Goal: Information Seeking & Learning: Learn about a topic

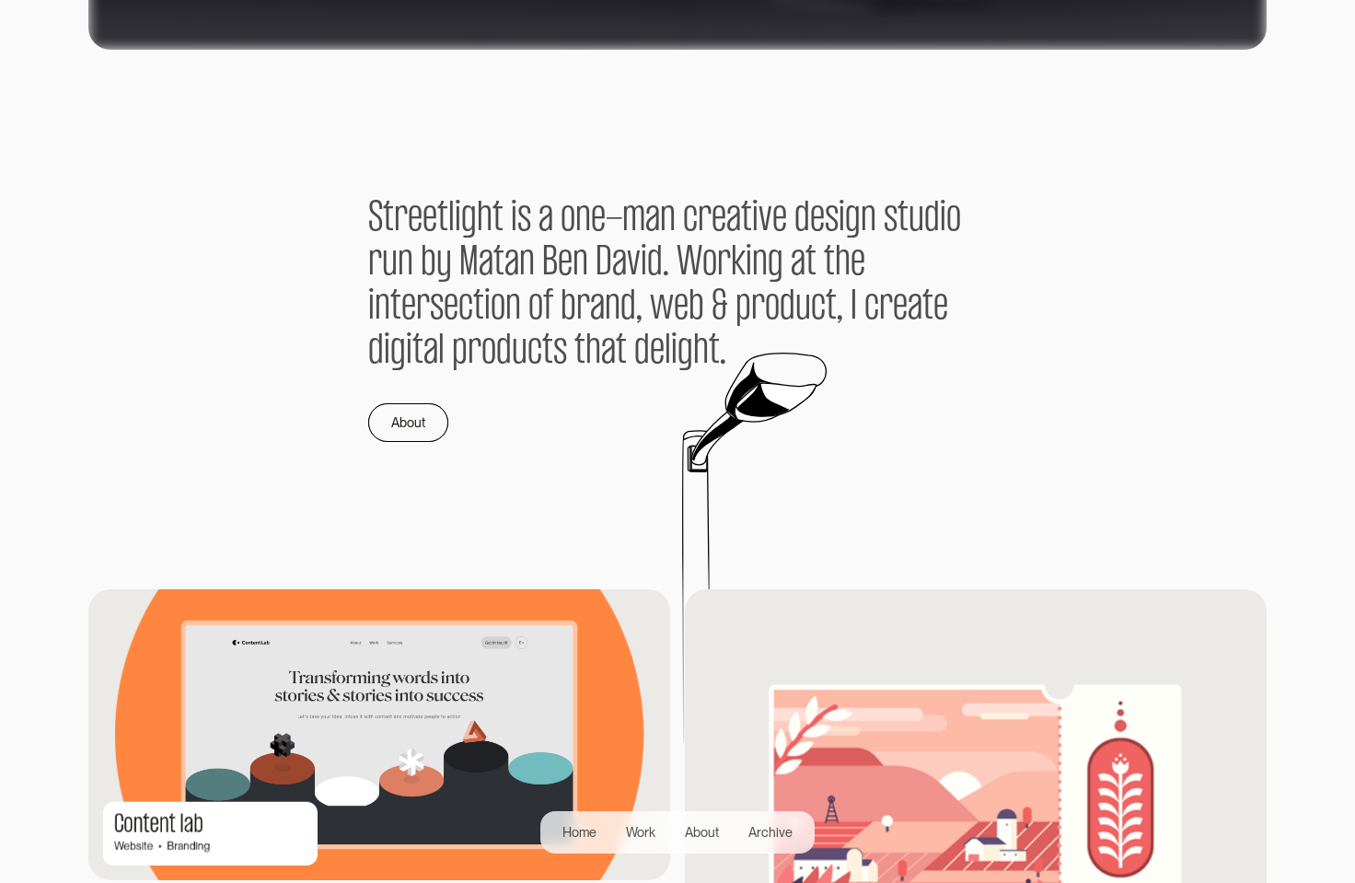
scroll to position [1121, 0]
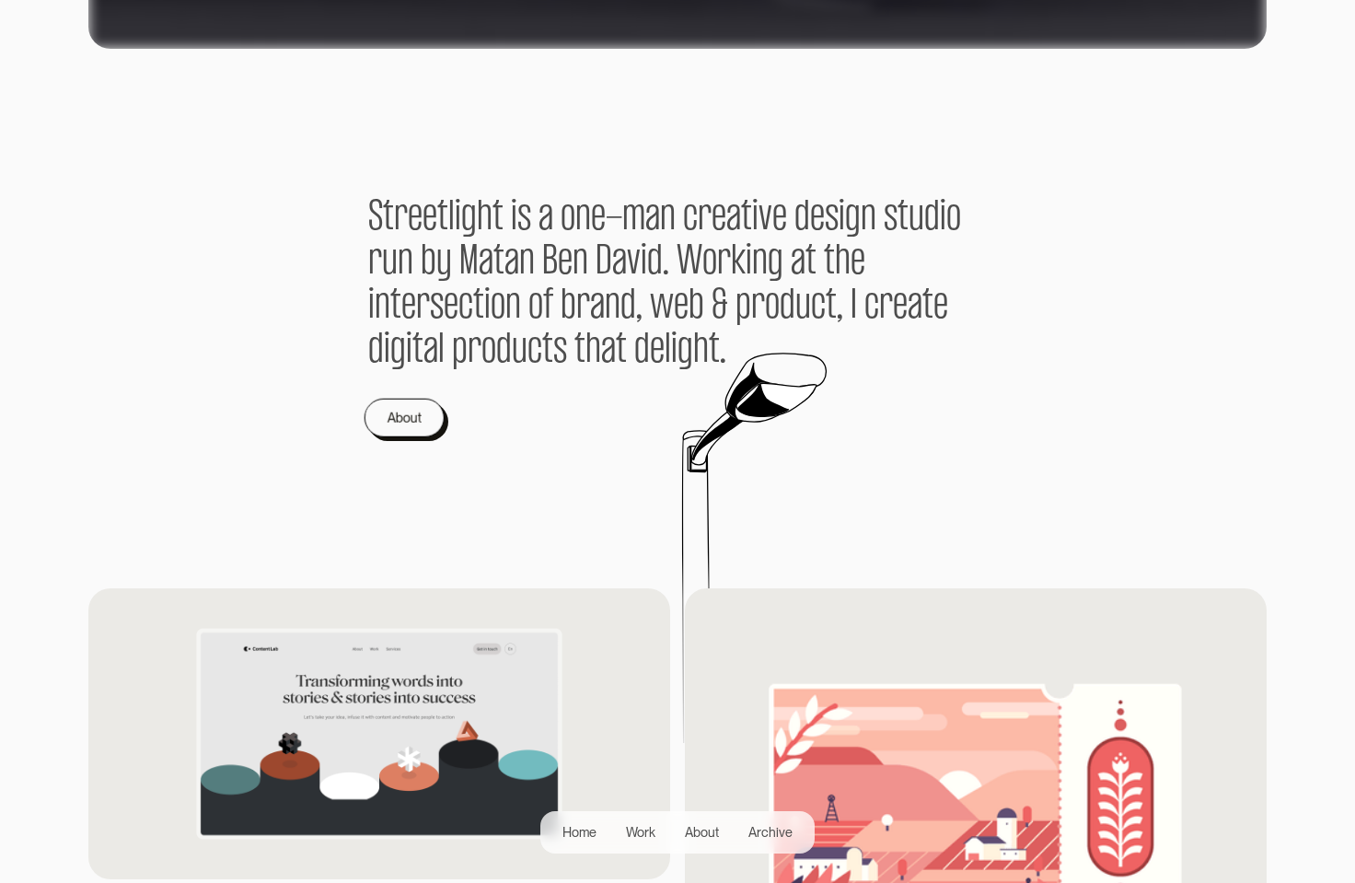
click at [399, 417] on div "About" at bounding box center [405, 417] width 34 height 22
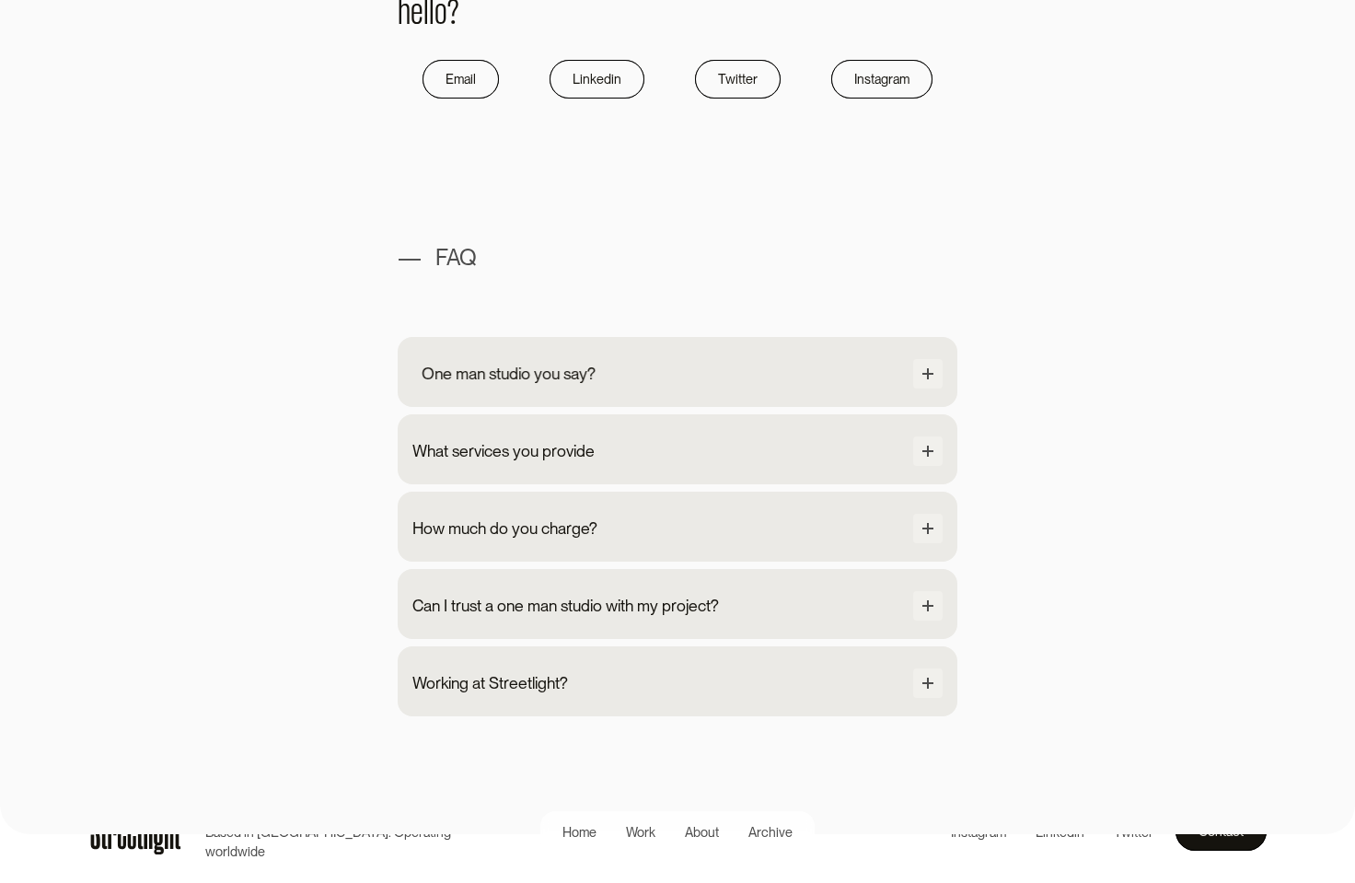
scroll to position [1572, 0]
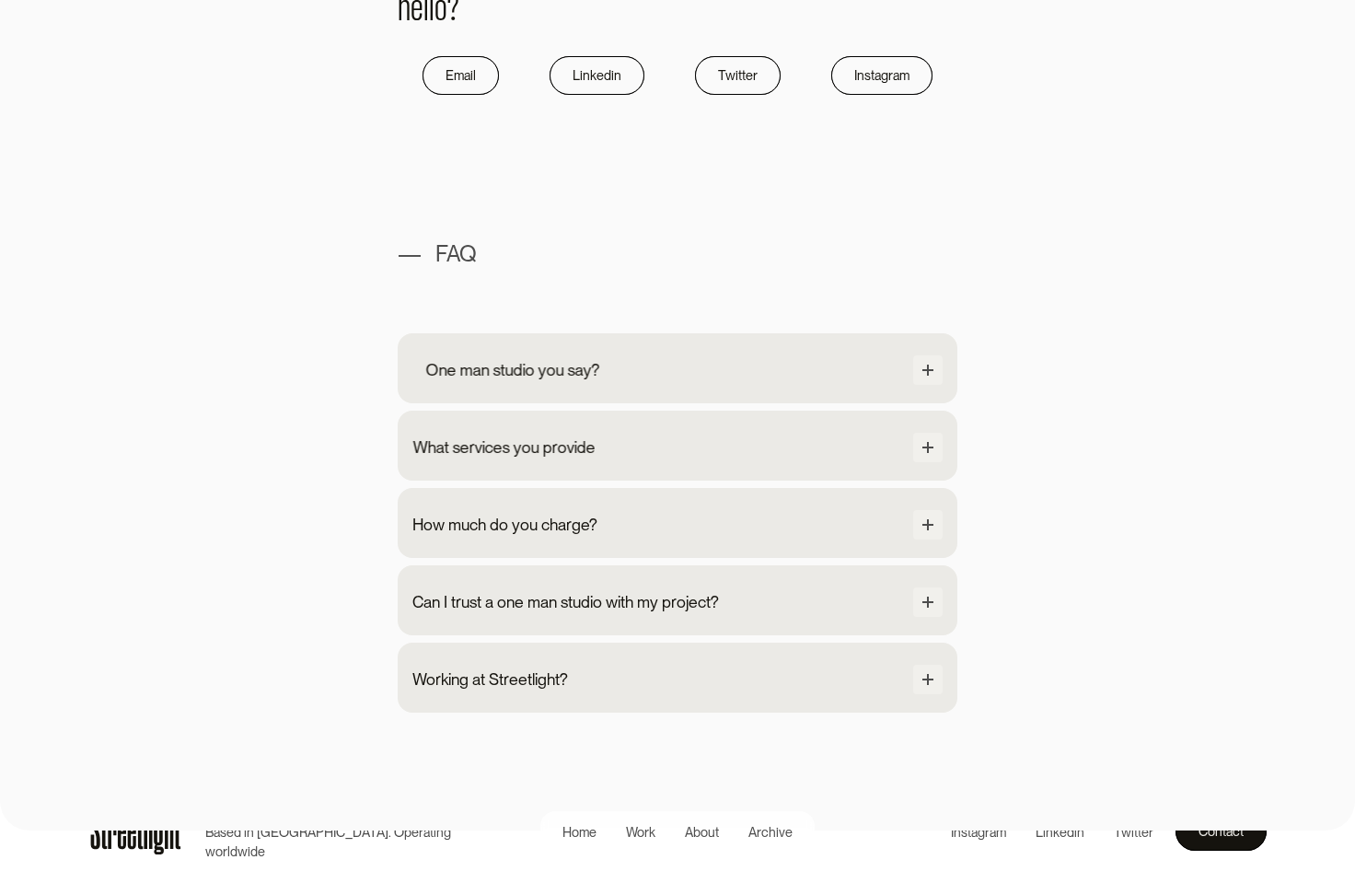
click at [467, 366] on div "One man studio you say?" at bounding box center [513, 370] width 174 height 24
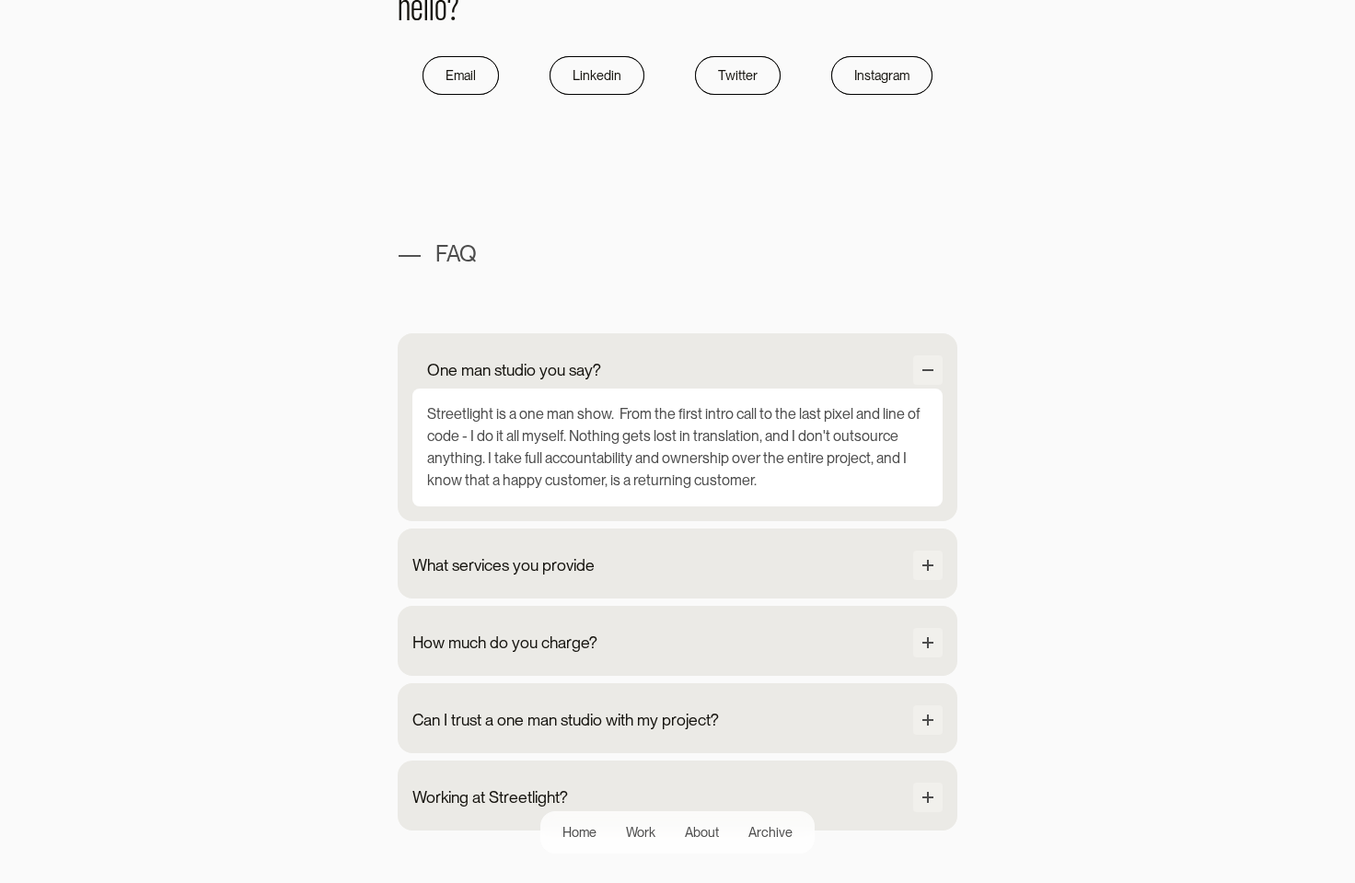
click at [467, 366] on div "One man studio you say?" at bounding box center [514, 370] width 174 height 24
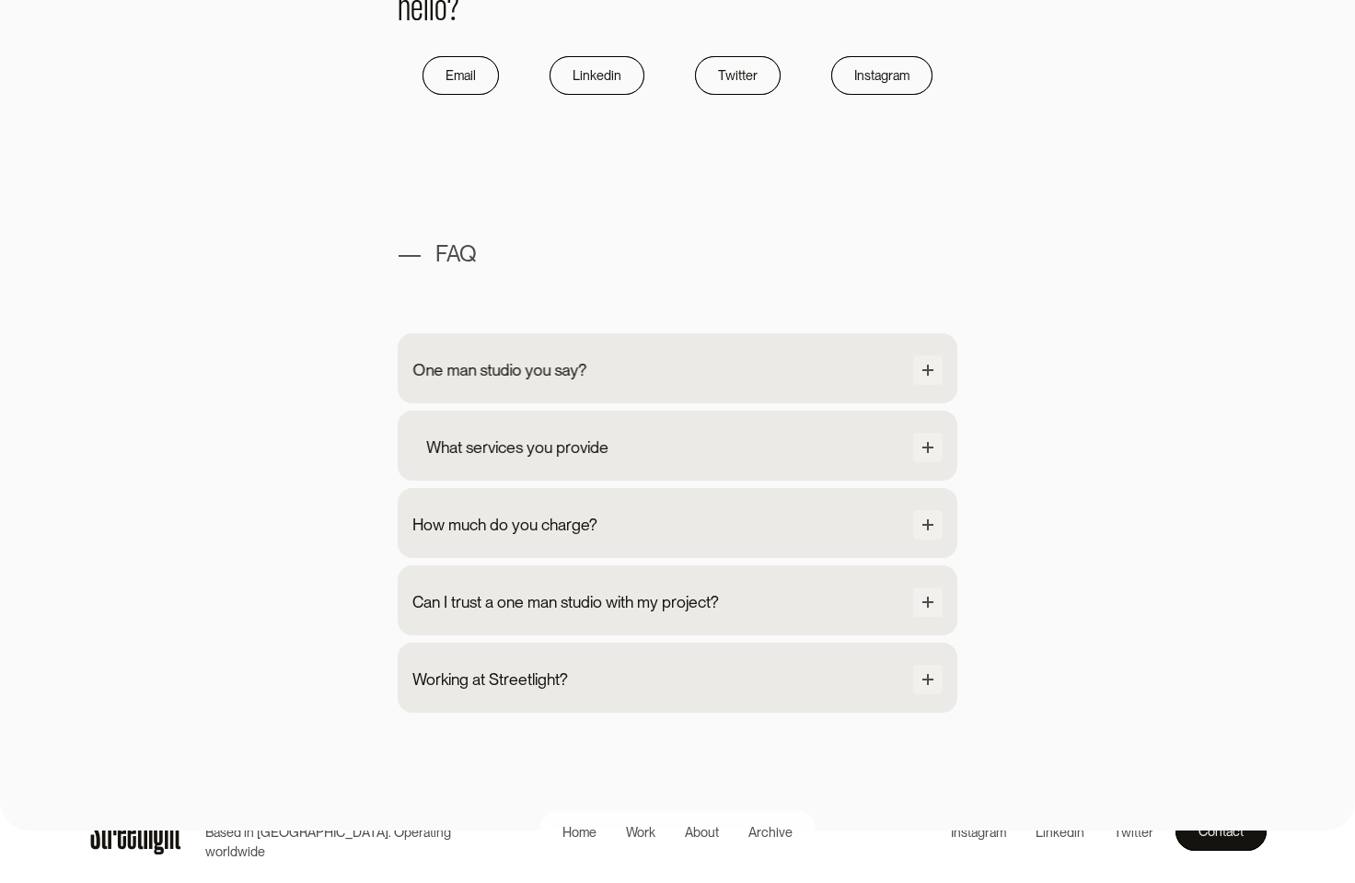
click at [507, 440] on div "What services you provide" at bounding box center [517, 448] width 182 height 24
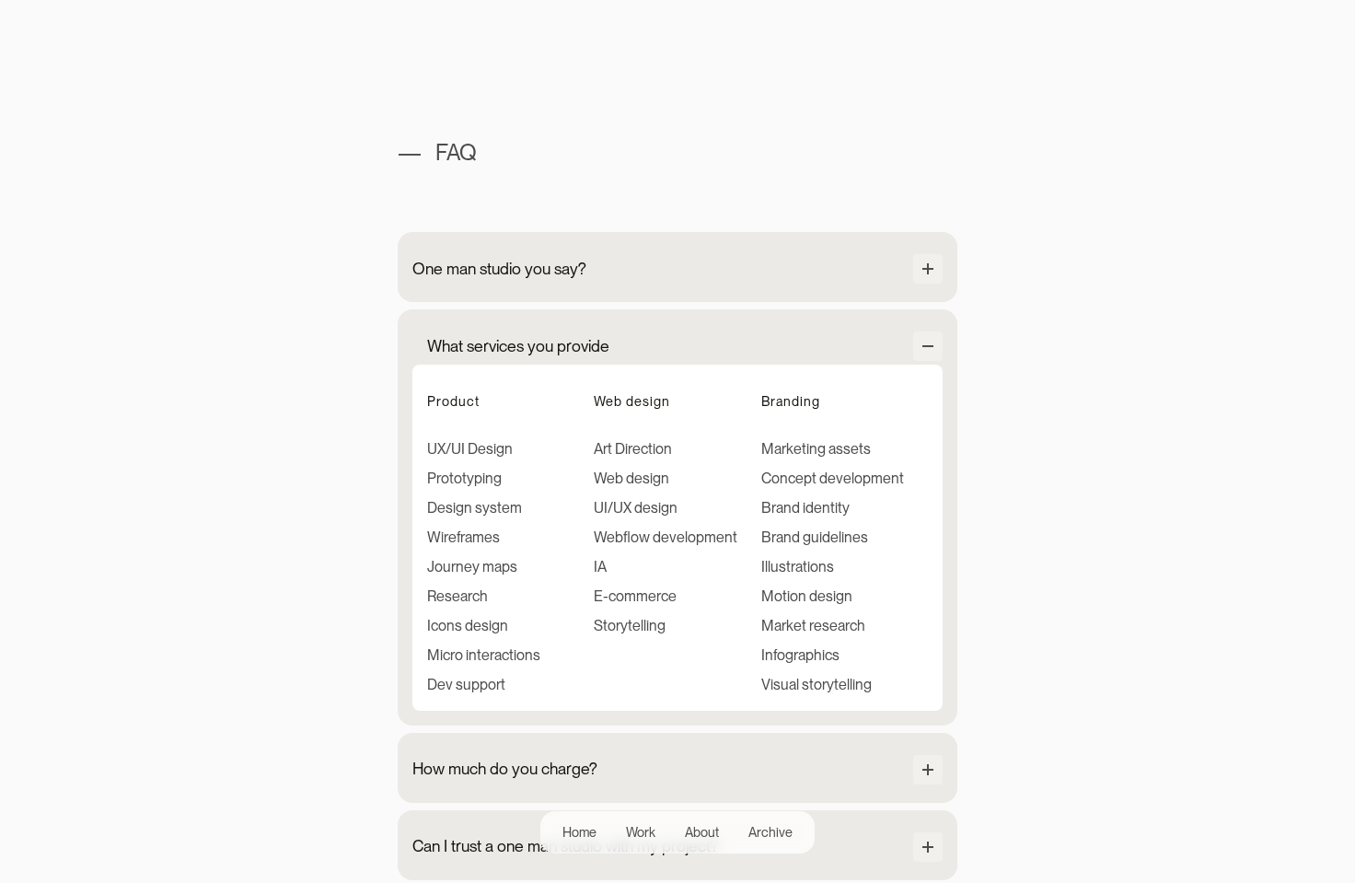
scroll to position [1676, 0]
click at [554, 338] on div "What services you provide" at bounding box center [518, 343] width 182 height 24
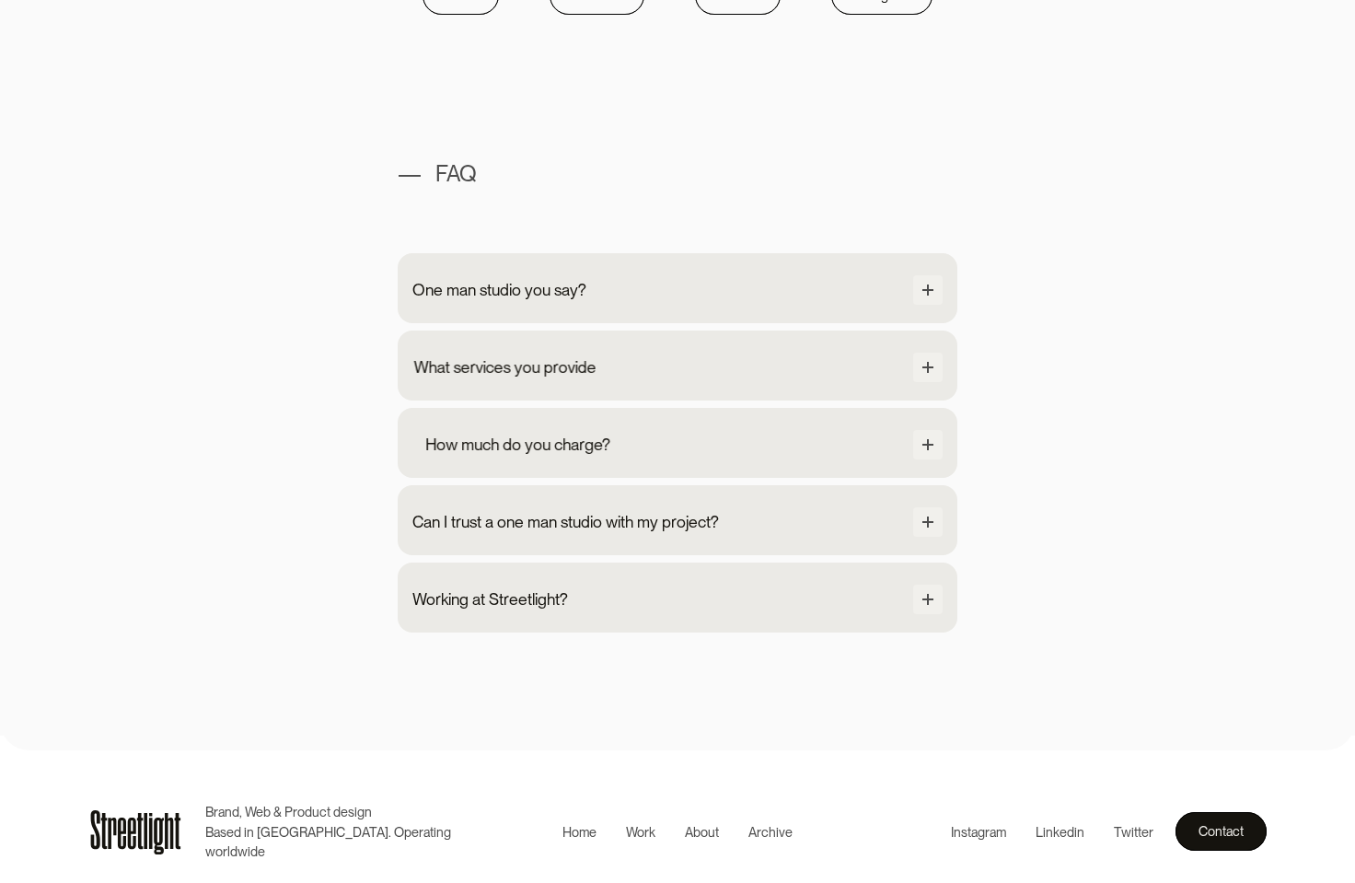
click at [550, 436] on div "How much do you charge?" at bounding box center [517, 445] width 185 height 24
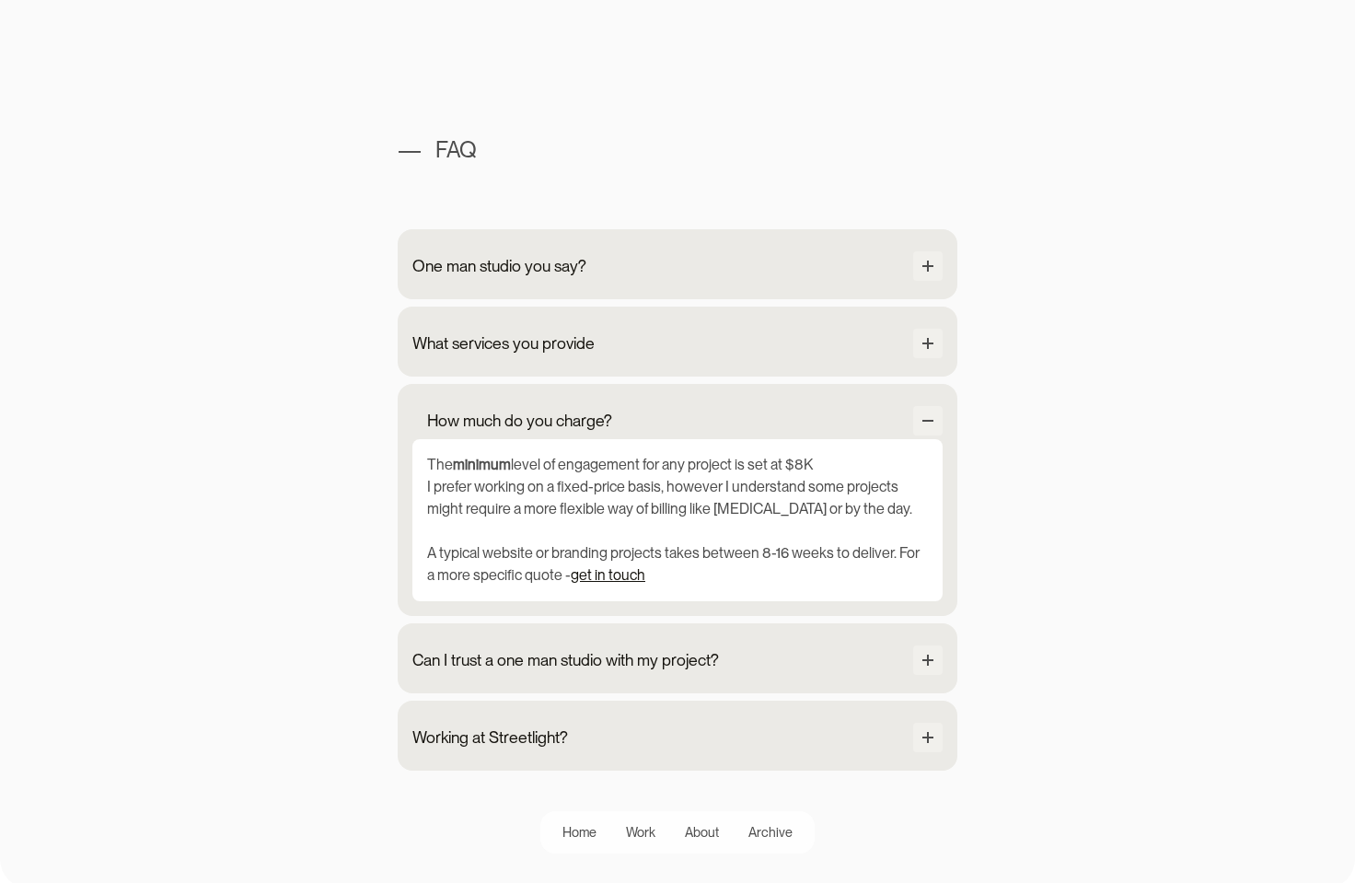
click at [550, 436] on div "How much do you charge?" at bounding box center [678, 422] width 530 height 33
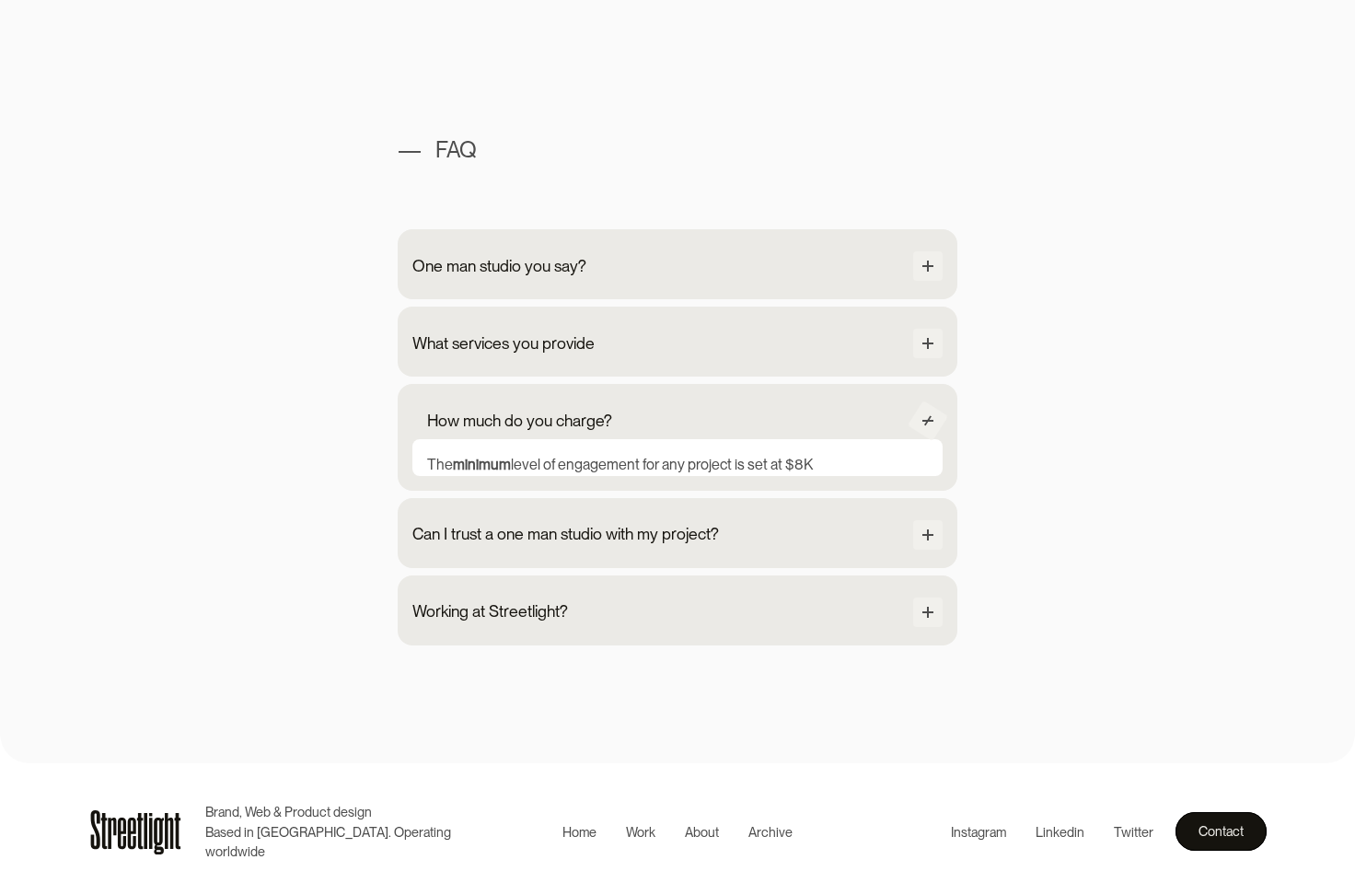
scroll to position [1652, 0]
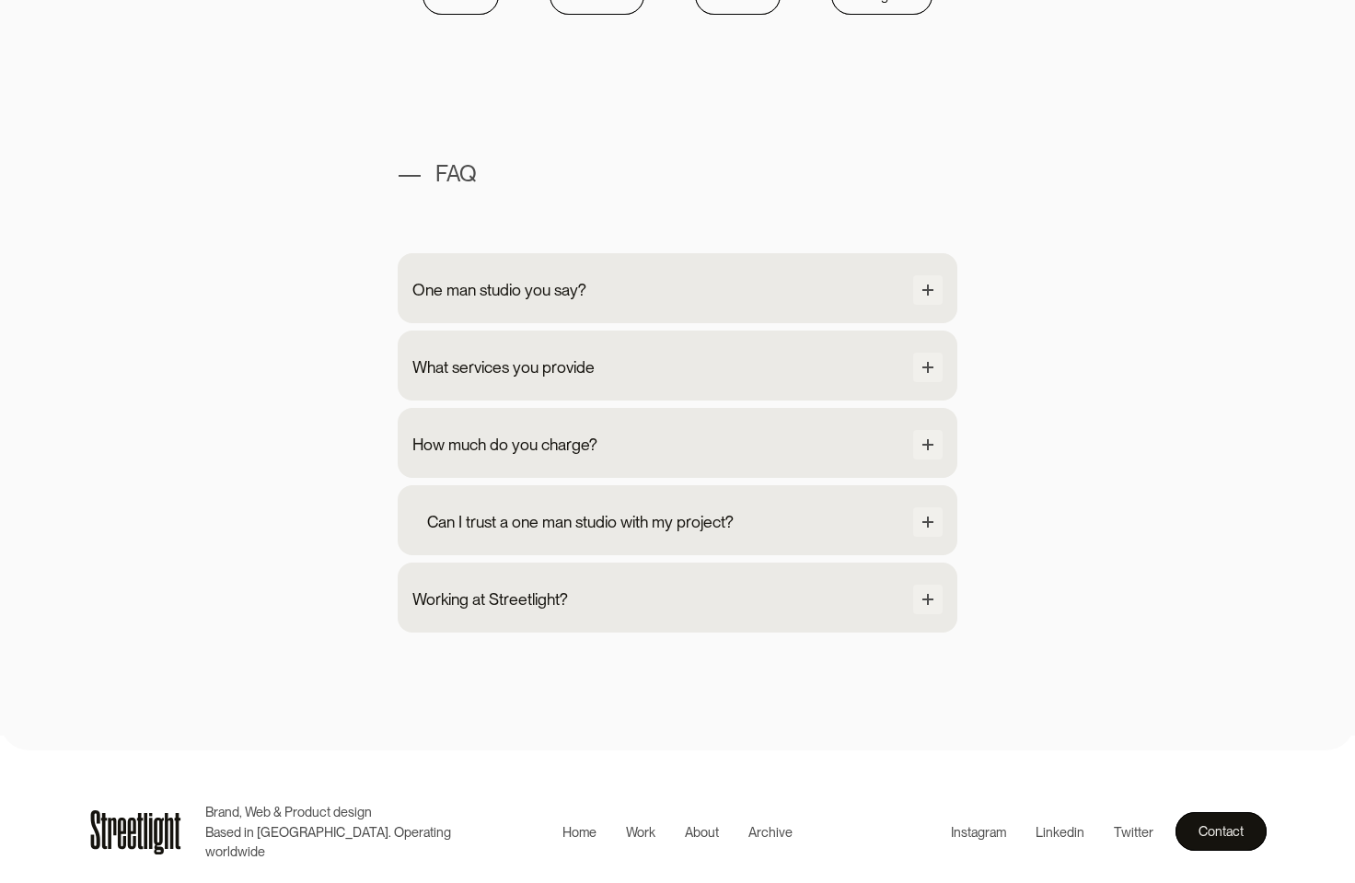
click at [567, 529] on div "Can I trust a one man studio with my project?" at bounding box center [580, 522] width 307 height 24
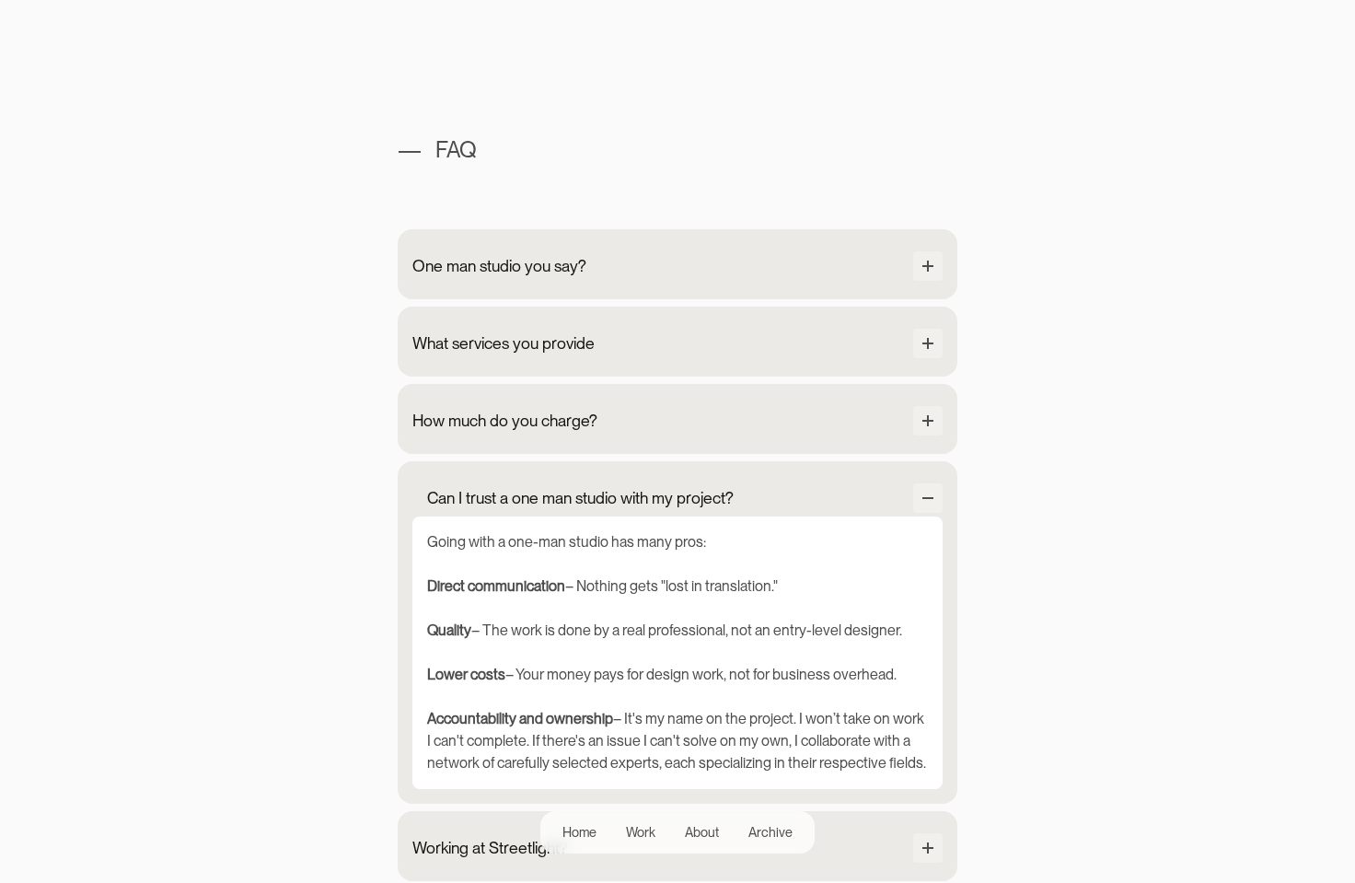
click at [576, 511] on div "Can I trust a one man studio with my project?" at bounding box center [678, 499] width 530 height 33
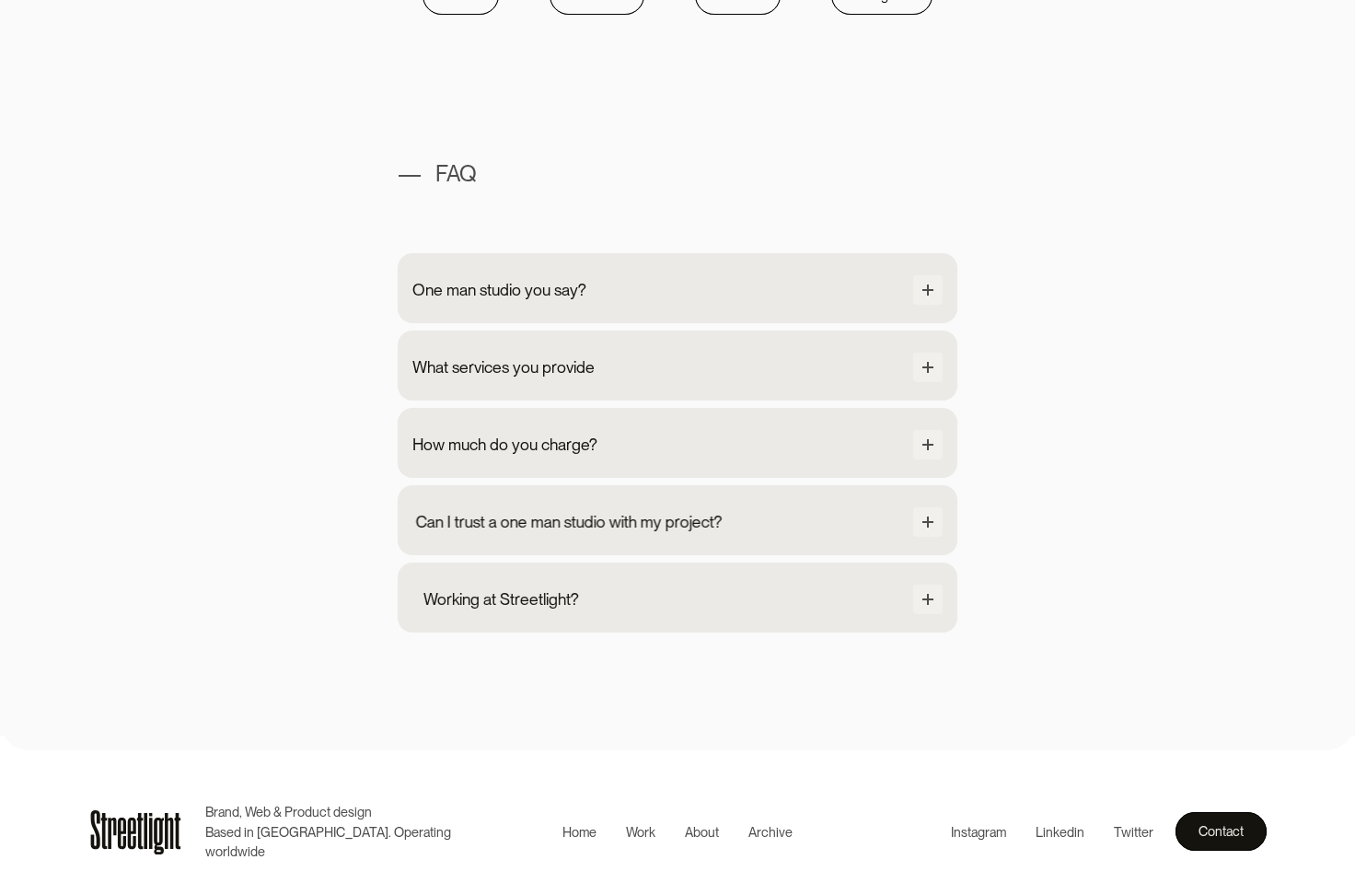
click at [552, 624] on div "Working at Streetlight? Currently, I'm flying solo so there are no open positio…" at bounding box center [678, 598] width 560 height 70
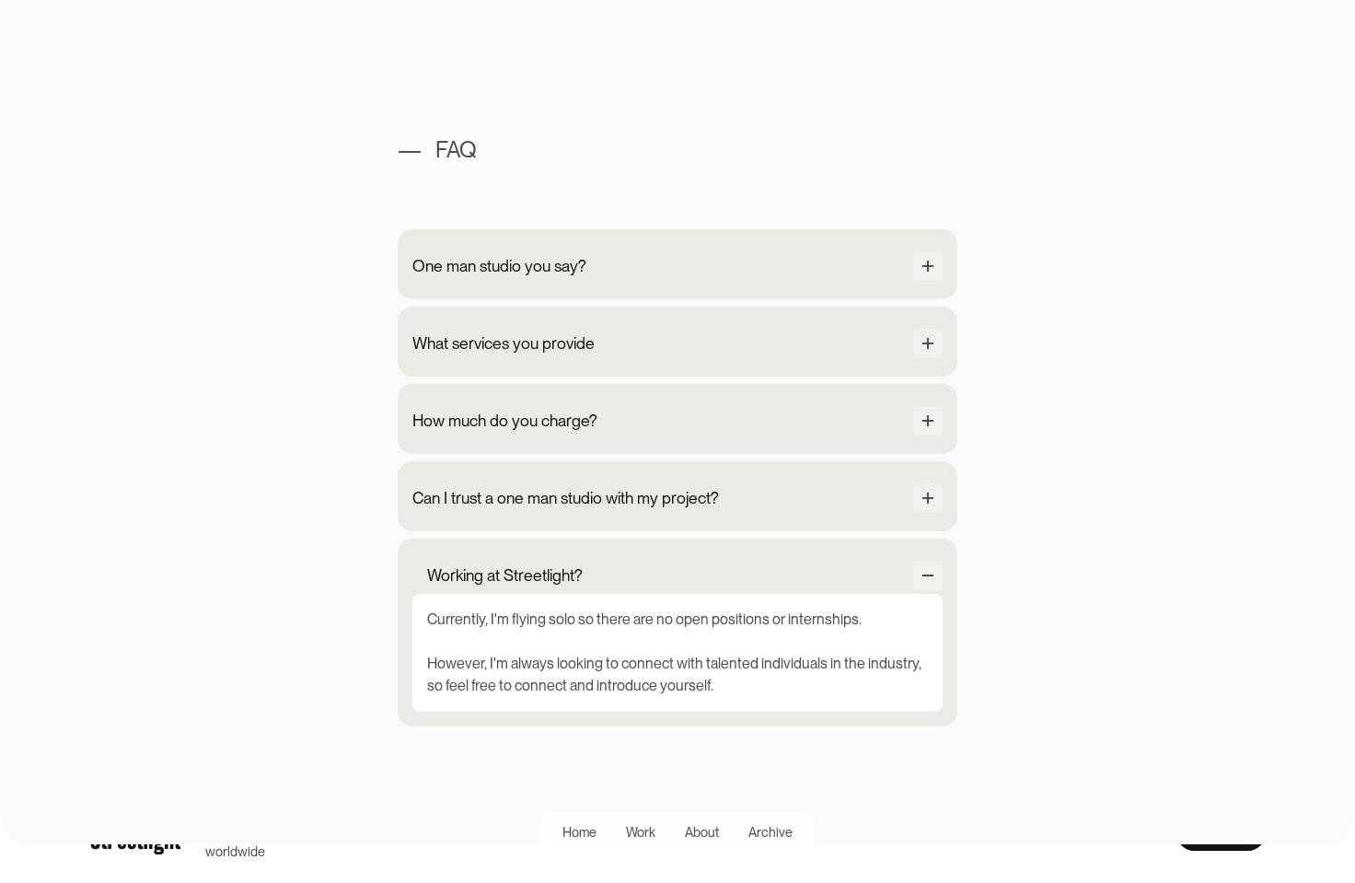
click at [489, 591] on div "Working at Streetlight?" at bounding box center [678, 577] width 530 height 33
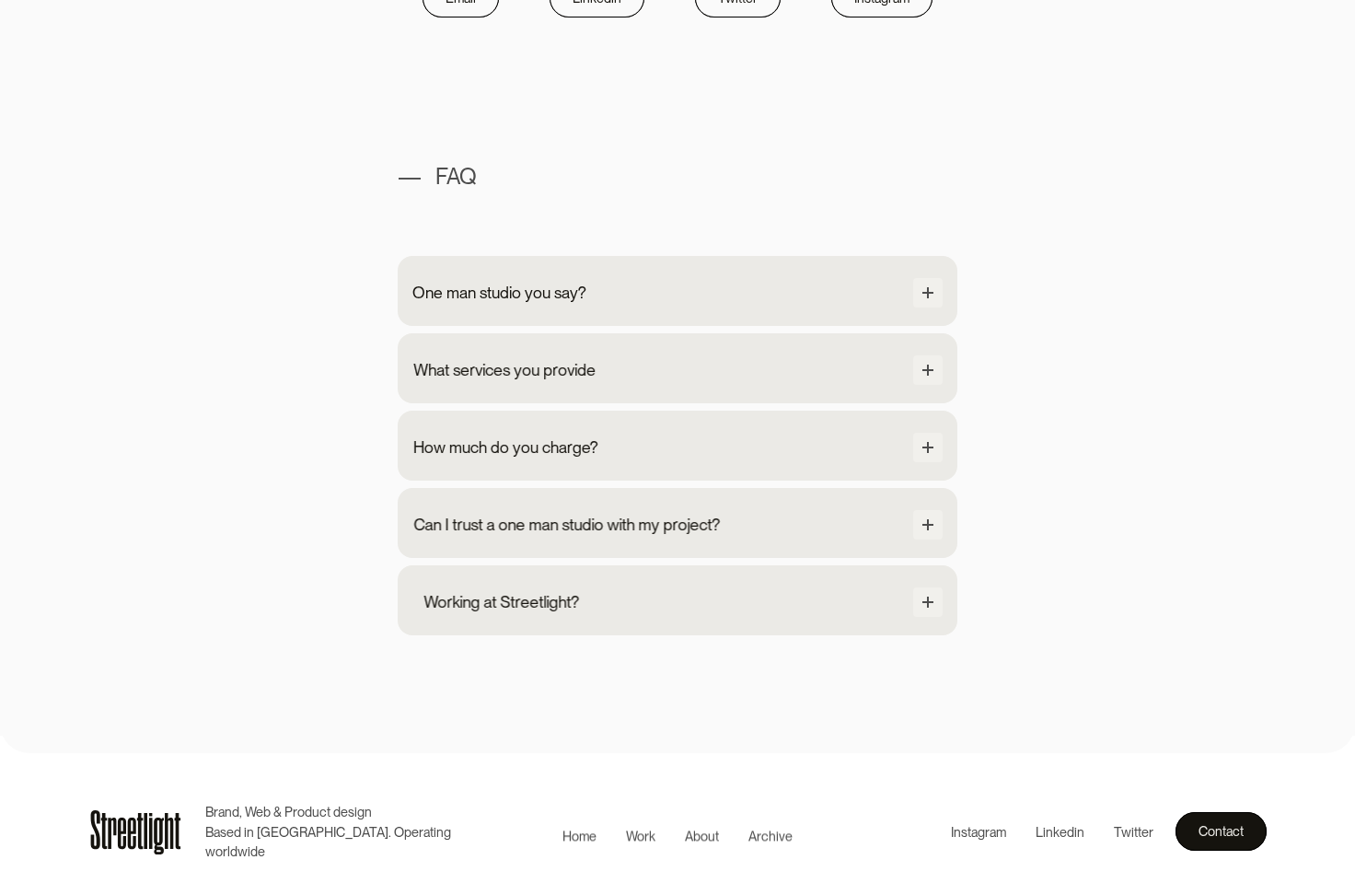
scroll to position [1652, 0]
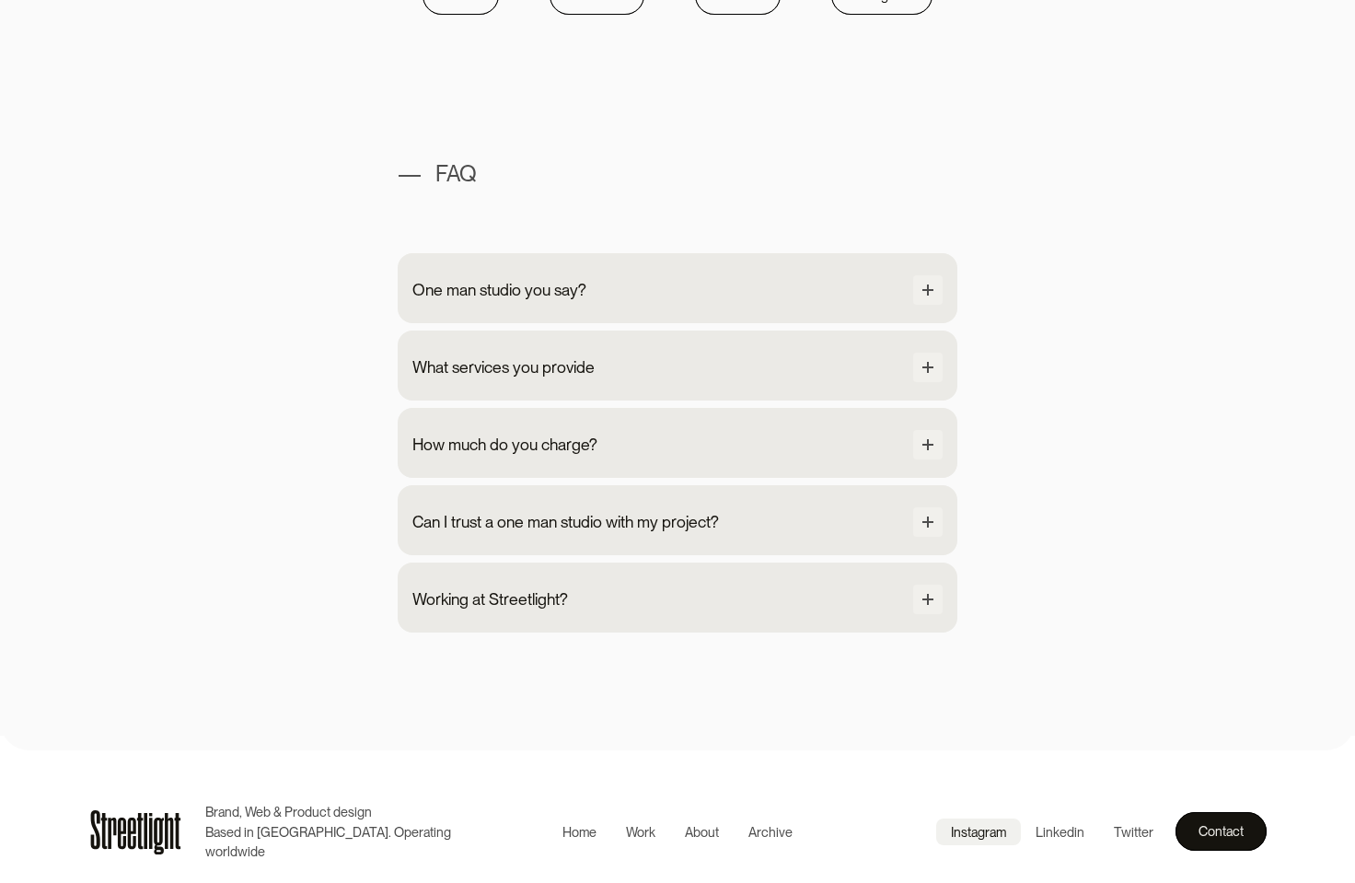
click at [982, 832] on div "Instagram" at bounding box center [978, 832] width 55 height 20
click at [452, 601] on div "Working at Streetlight?" at bounding box center [504, 599] width 156 height 24
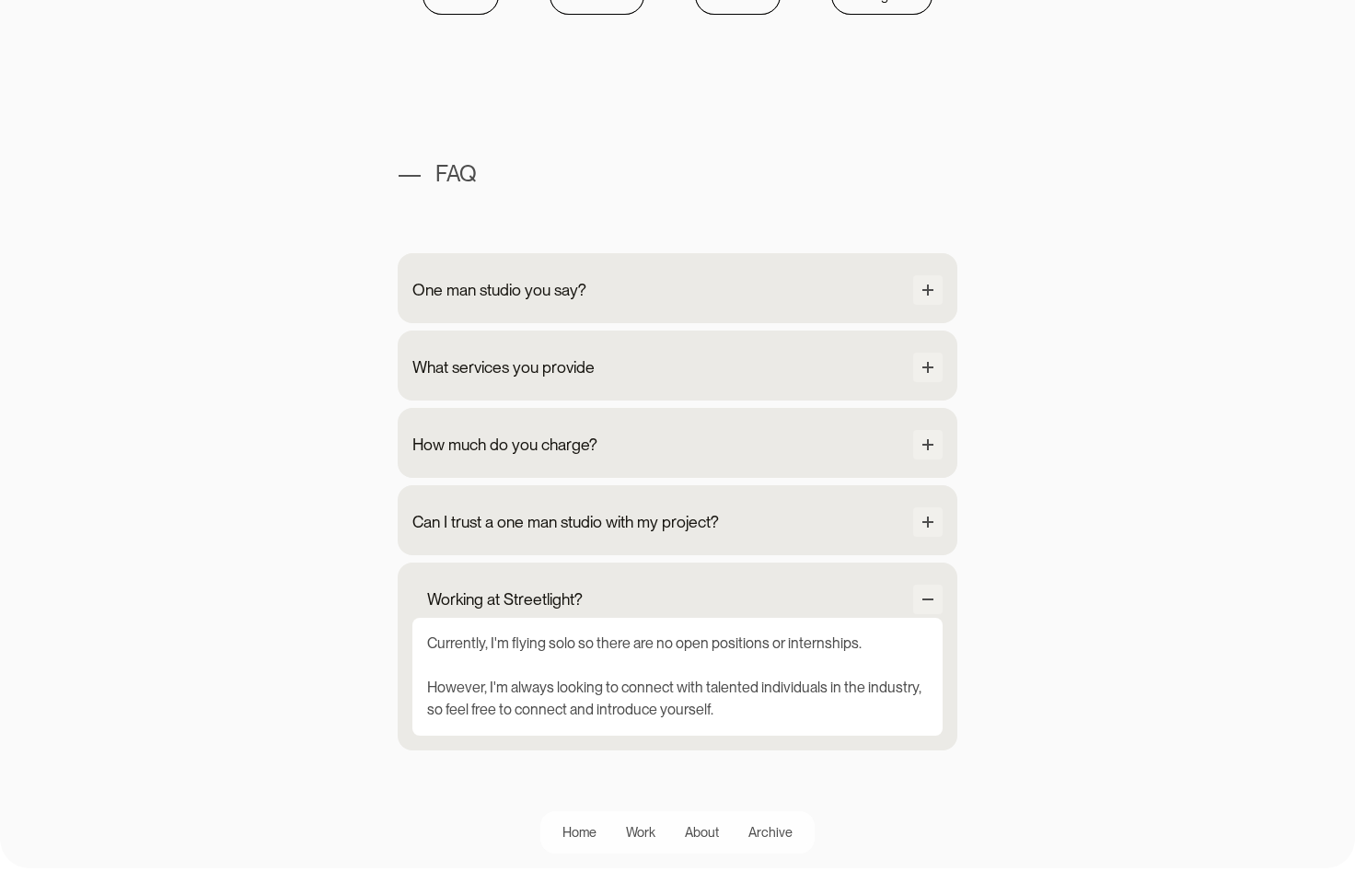
click at [452, 601] on div "Working at Streetlight?" at bounding box center [505, 599] width 156 height 24
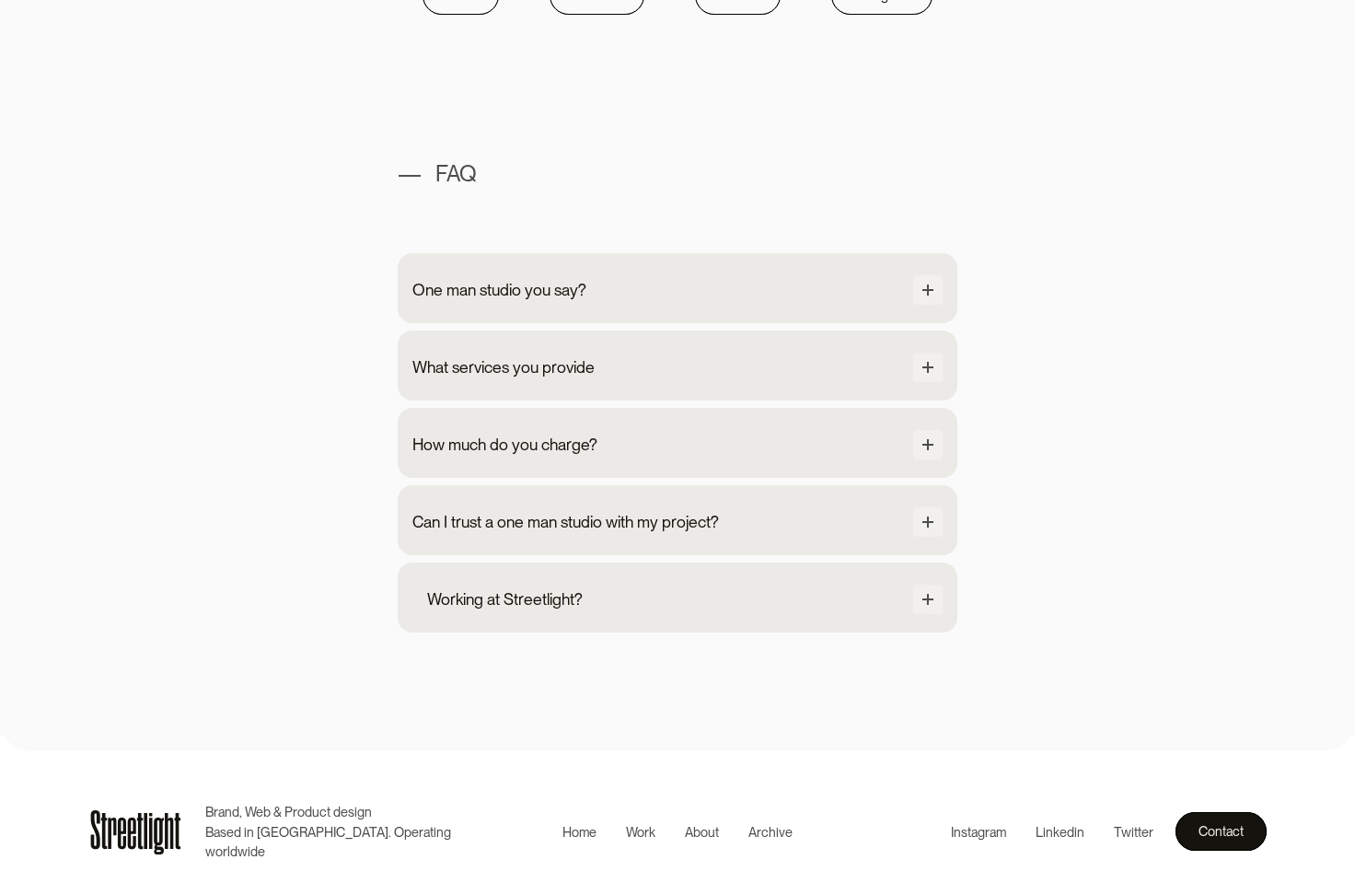
click at [452, 601] on div "Working at Streetlight?" at bounding box center [505, 599] width 156 height 24
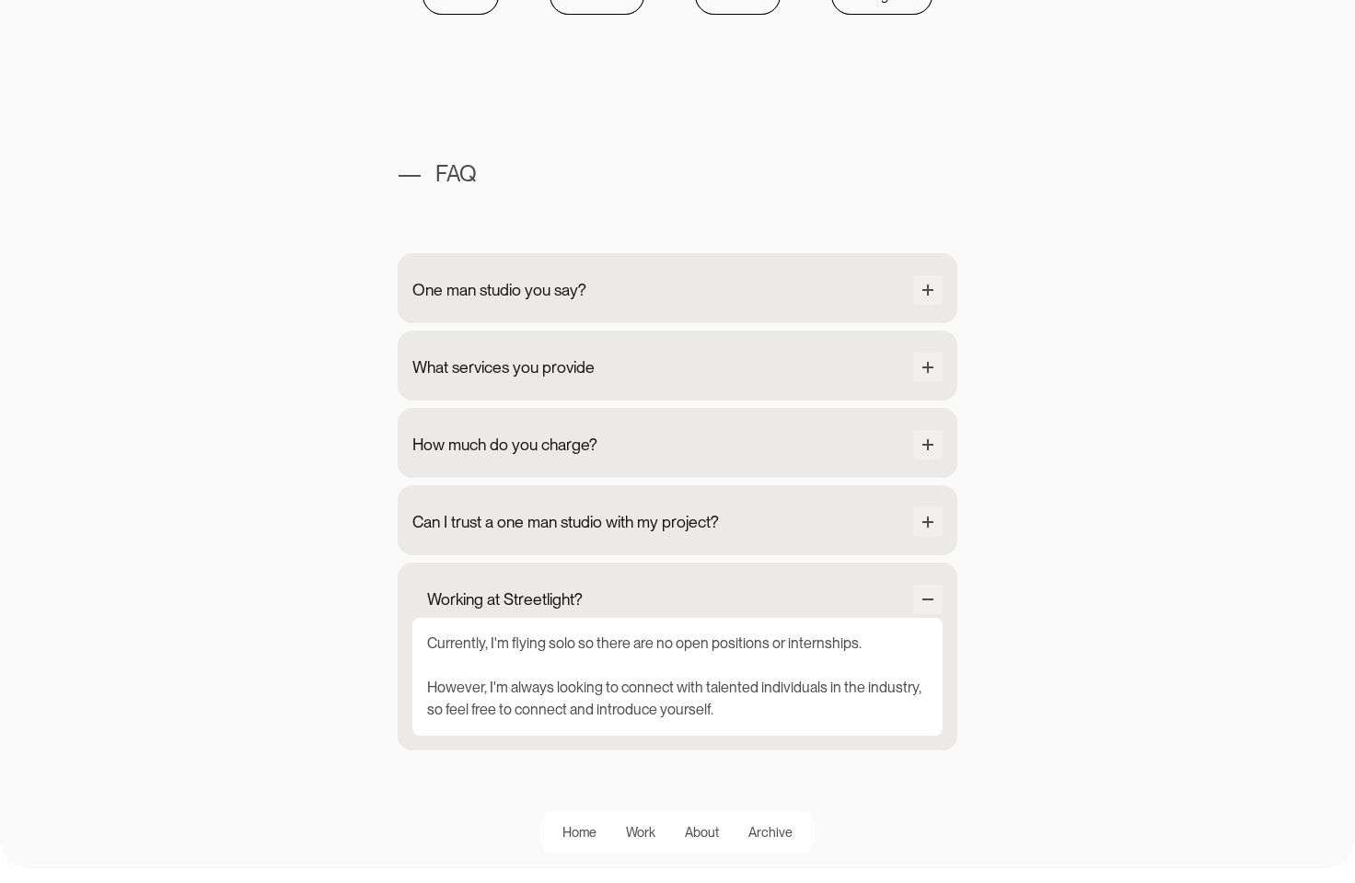
click at [452, 601] on div "Working at Streetlight?" at bounding box center [505, 599] width 156 height 24
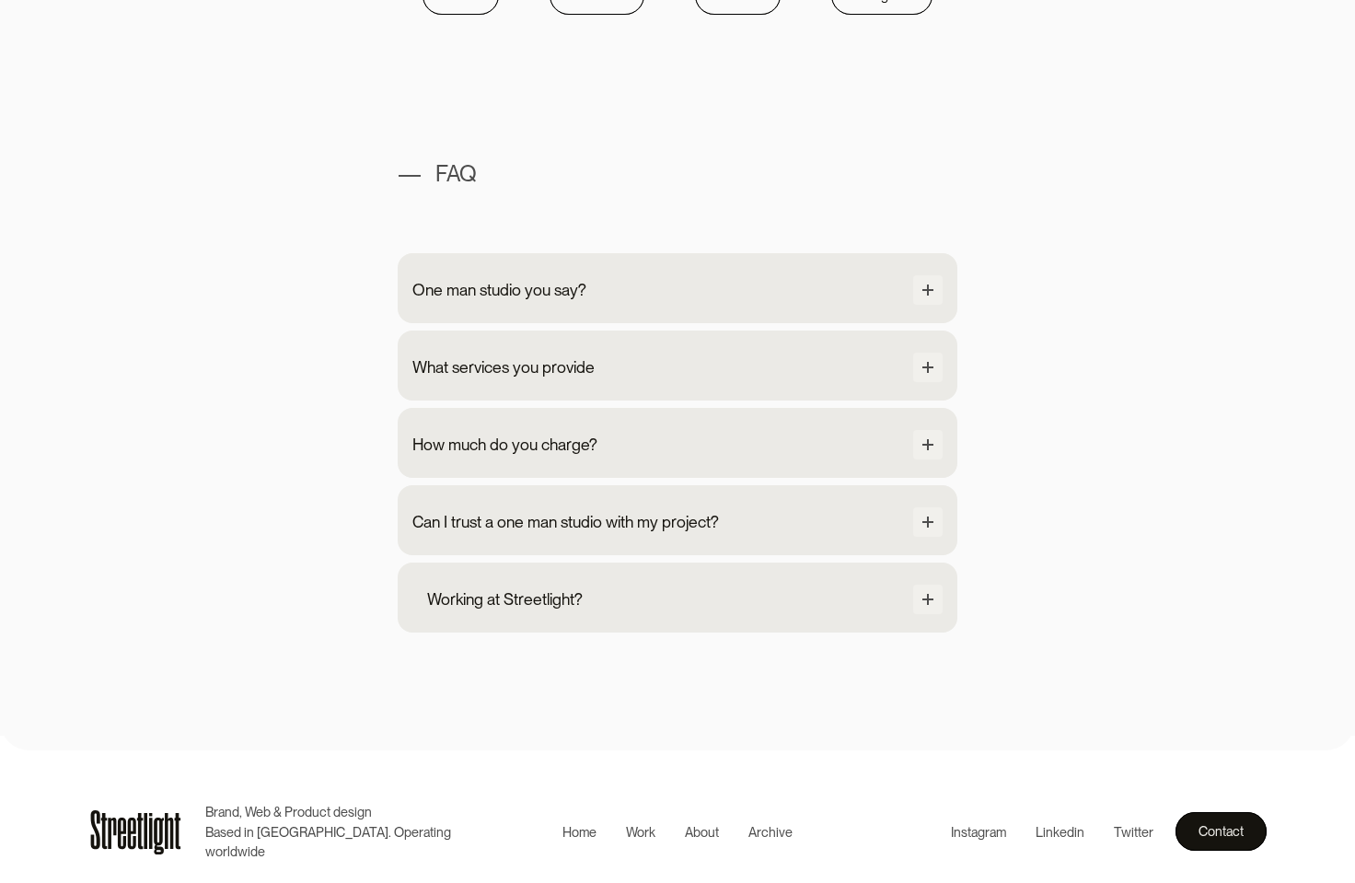
click at [452, 601] on div "Working at Streetlight?" at bounding box center [505, 599] width 156 height 24
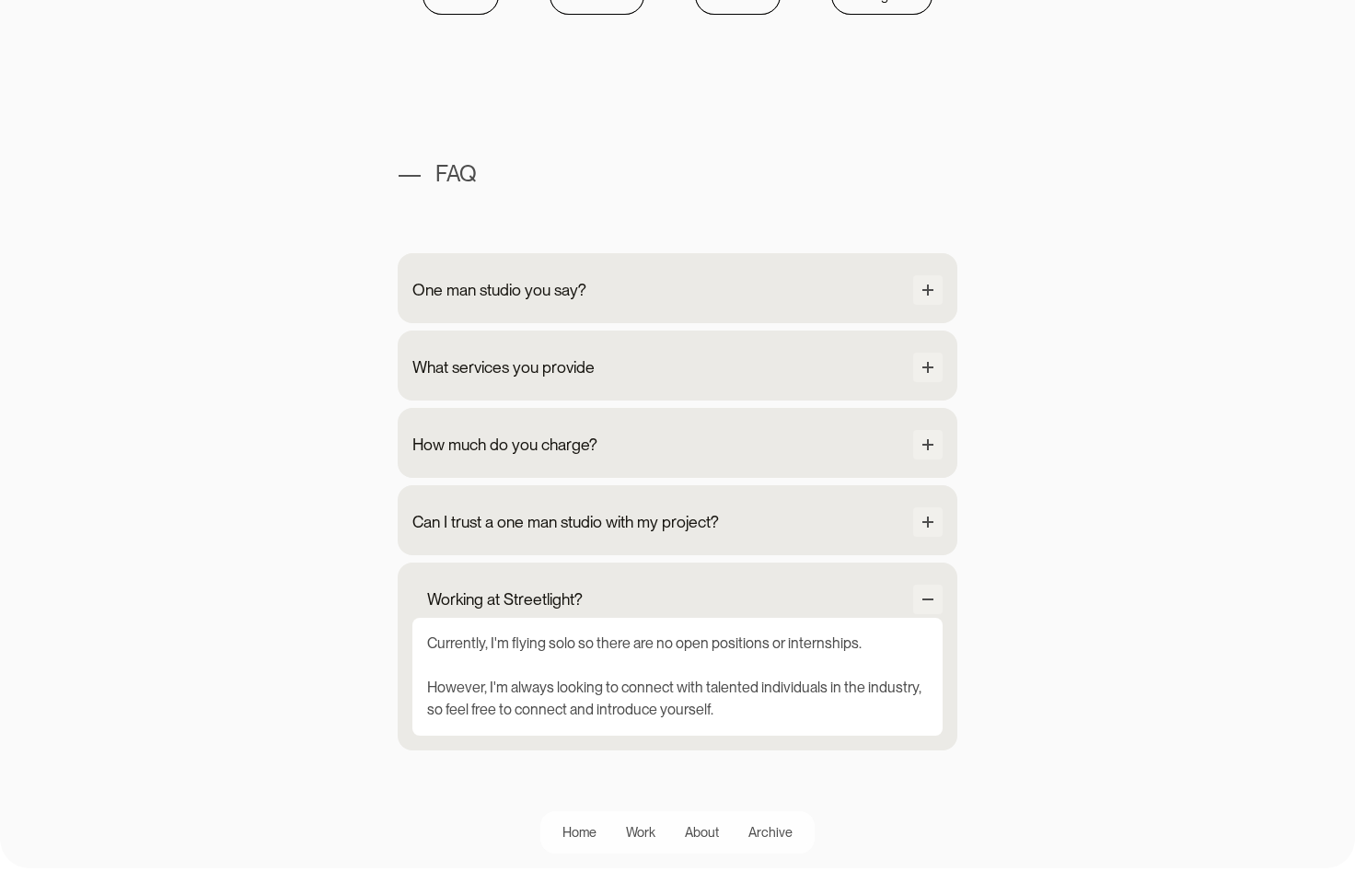
click at [452, 601] on div "Working at Streetlight?" at bounding box center [505, 599] width 156 height 24
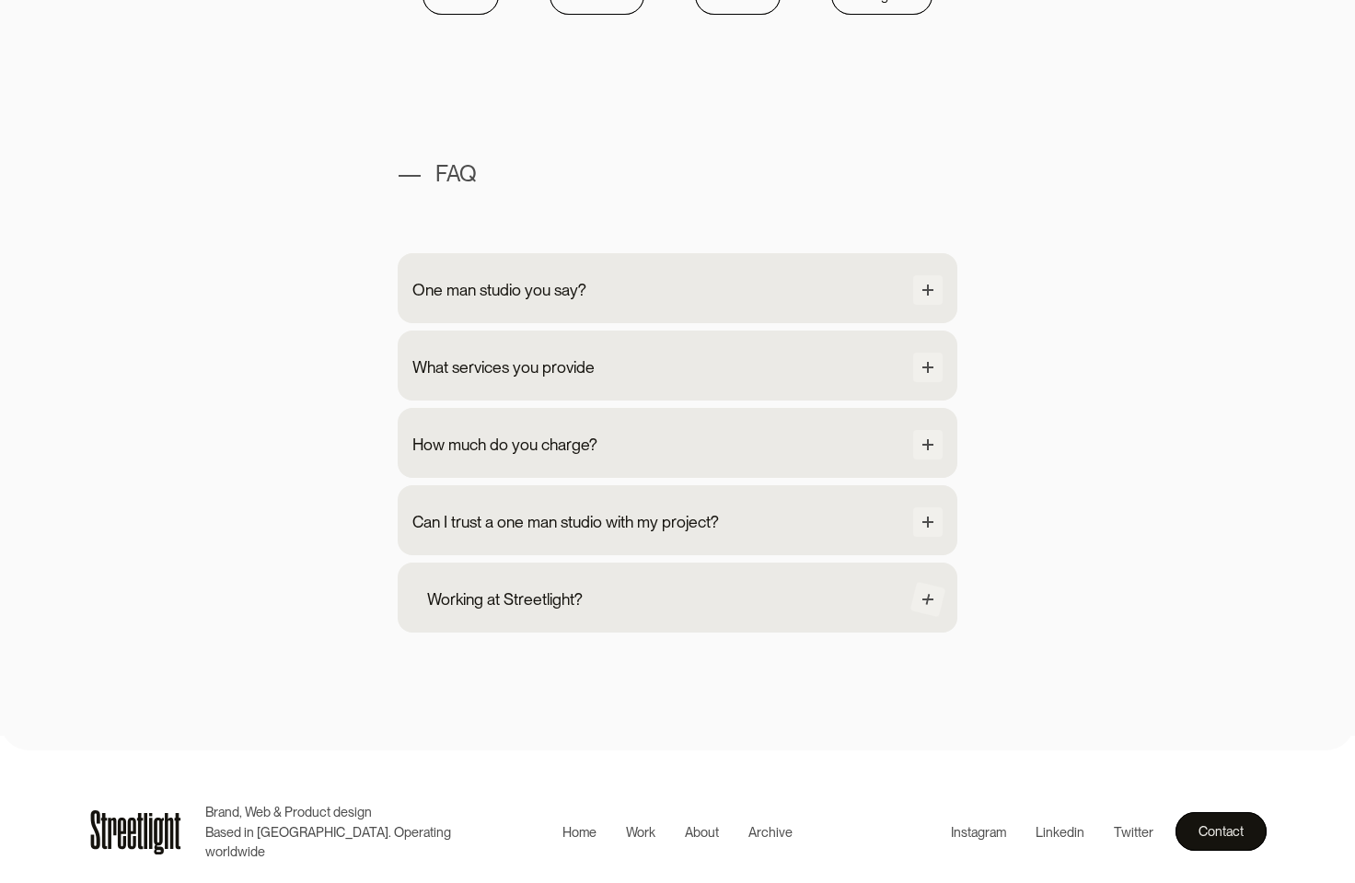
click at [452, 601] on div "Working at Streetlight?" at bounding box center [505, 599] width 156 height 24
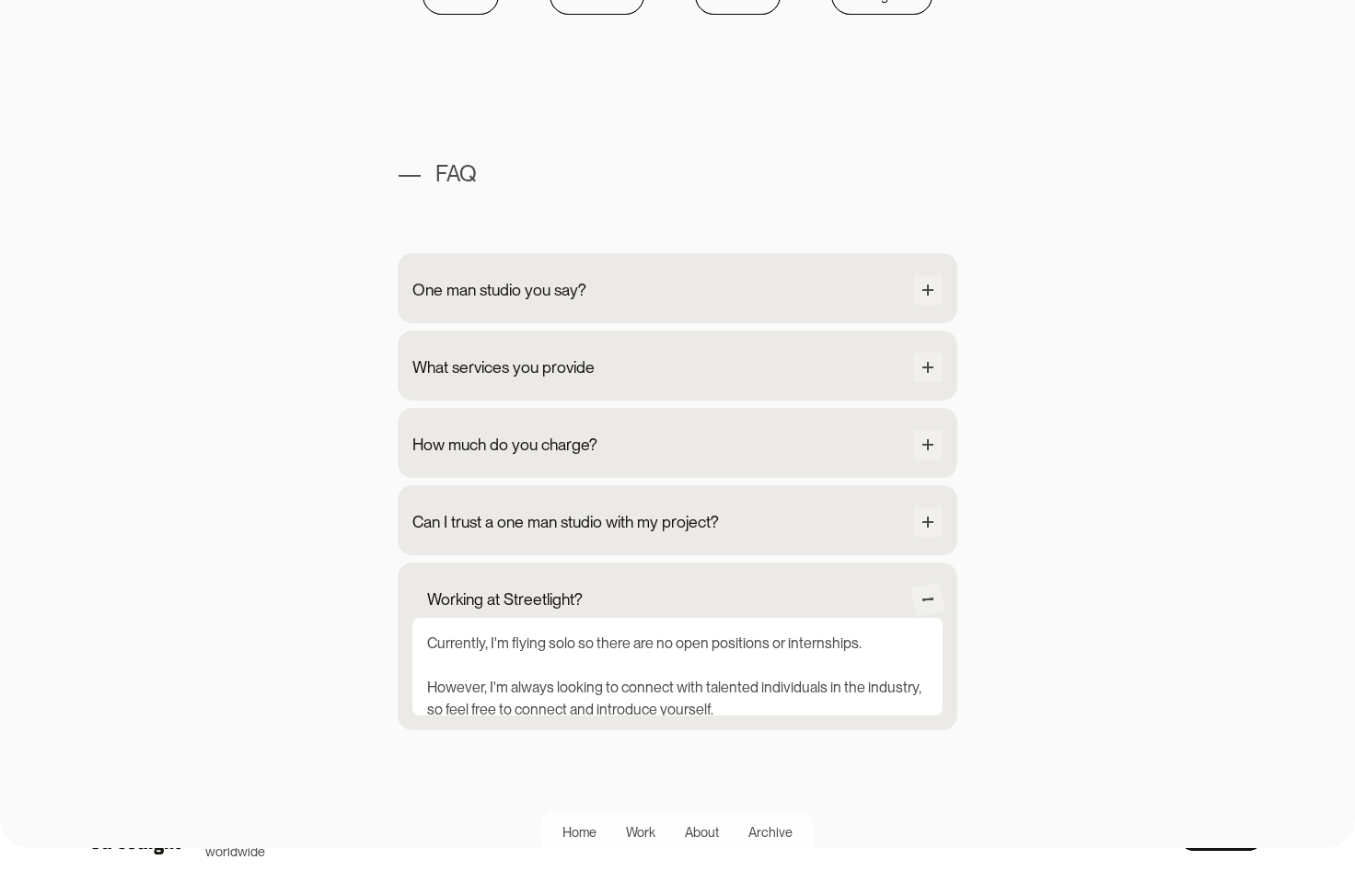
click at [452, 601] on div "Working at Streetlight?" at bounding box center [505, 599] width 156 height 24
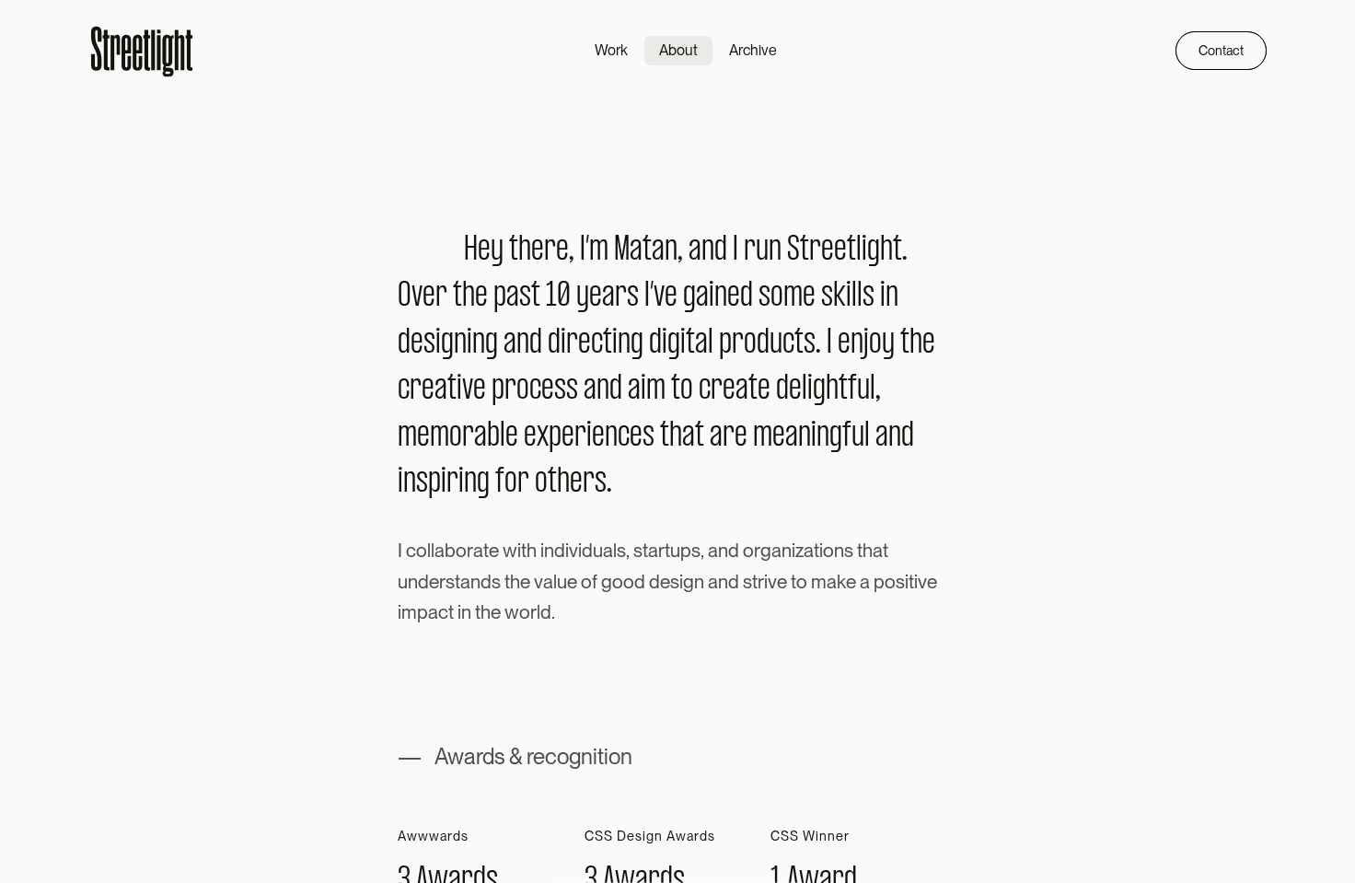
scroll to position [0, 0]
click at [756, 50] on div "Archive" at bounding box center [753, 52] width 48 height 22
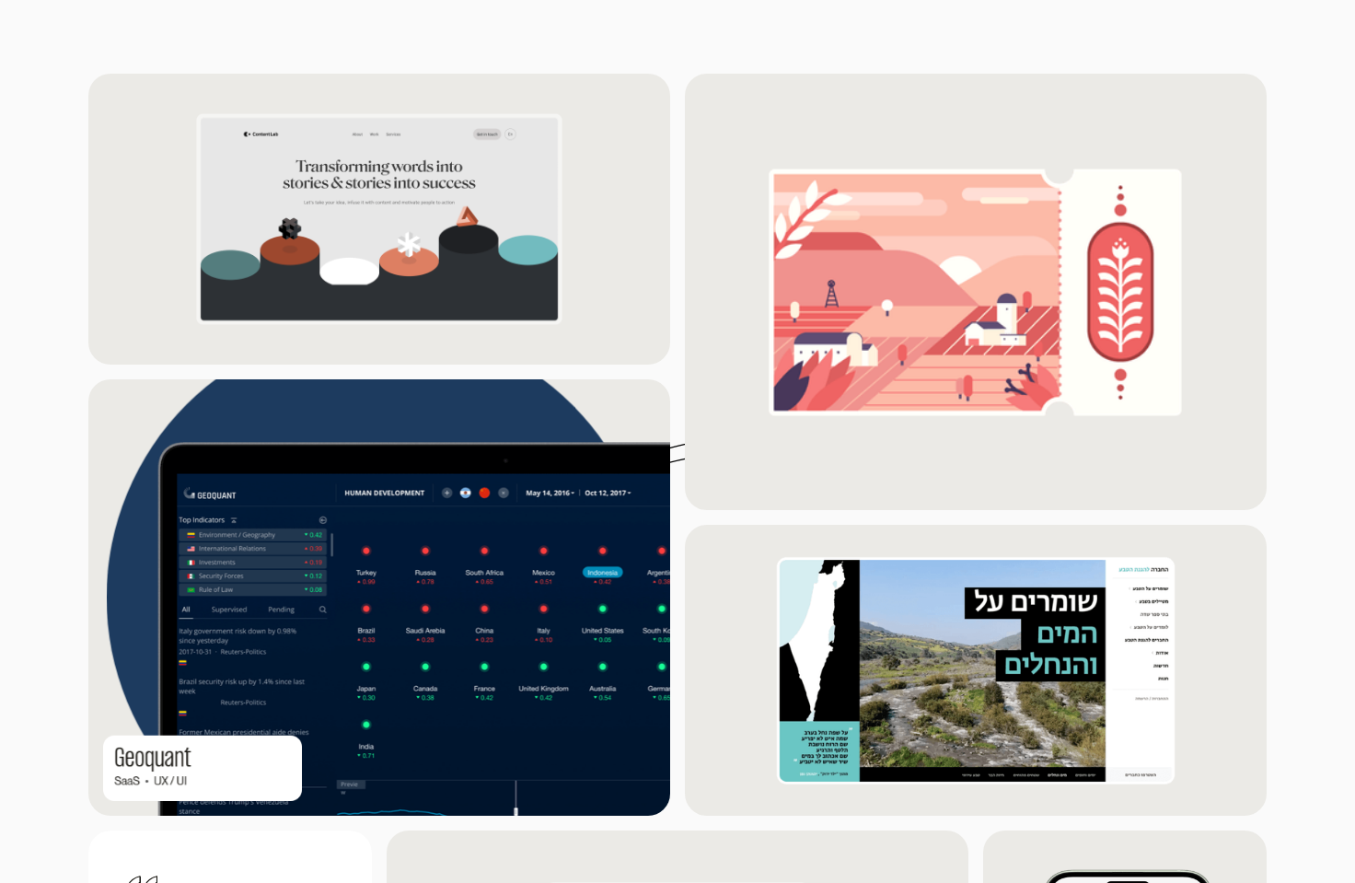
scroll to position [1633, 0]
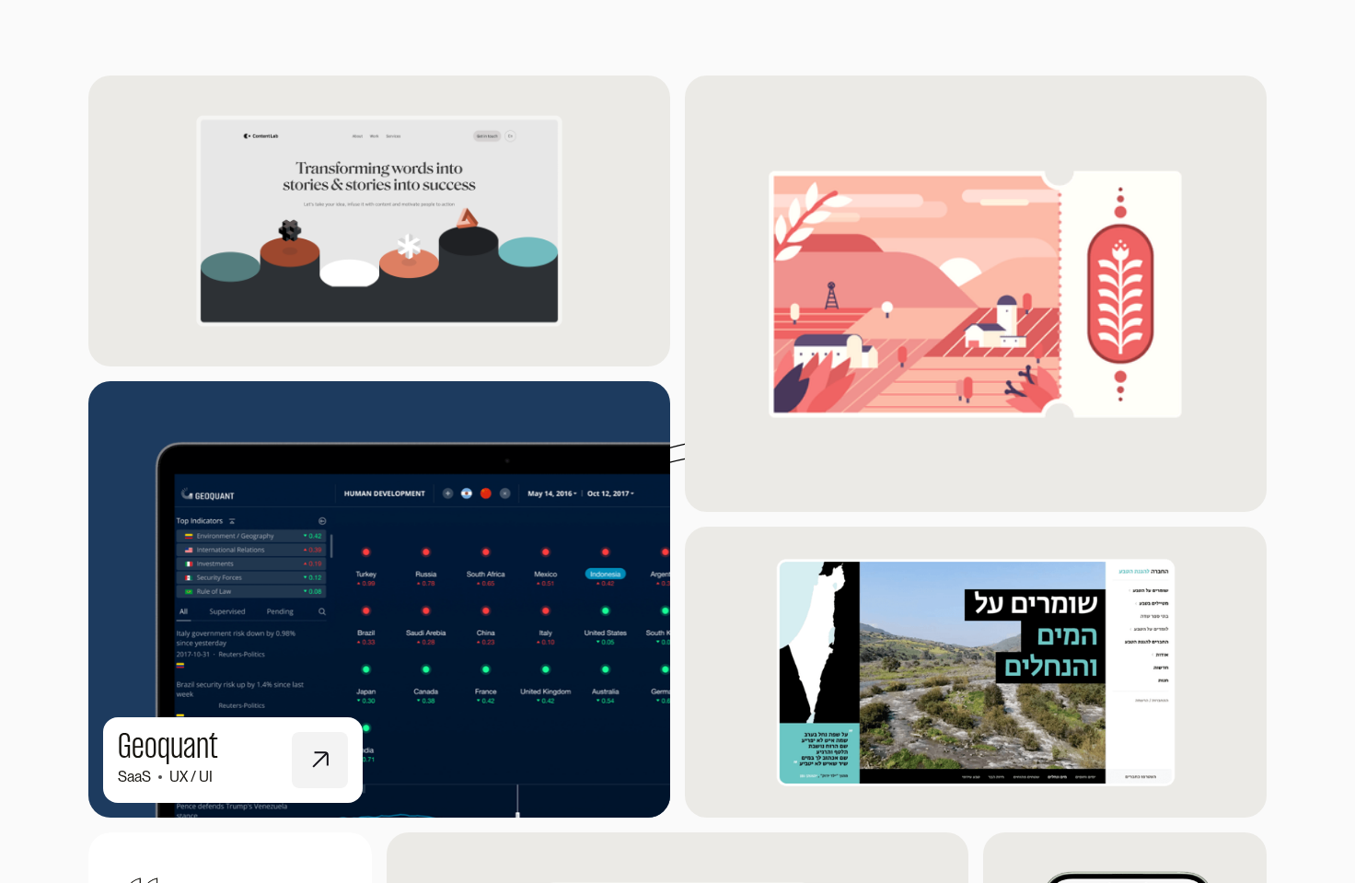
click at [304, 595] on img at bounding box center [379, 599] width 640 height 480
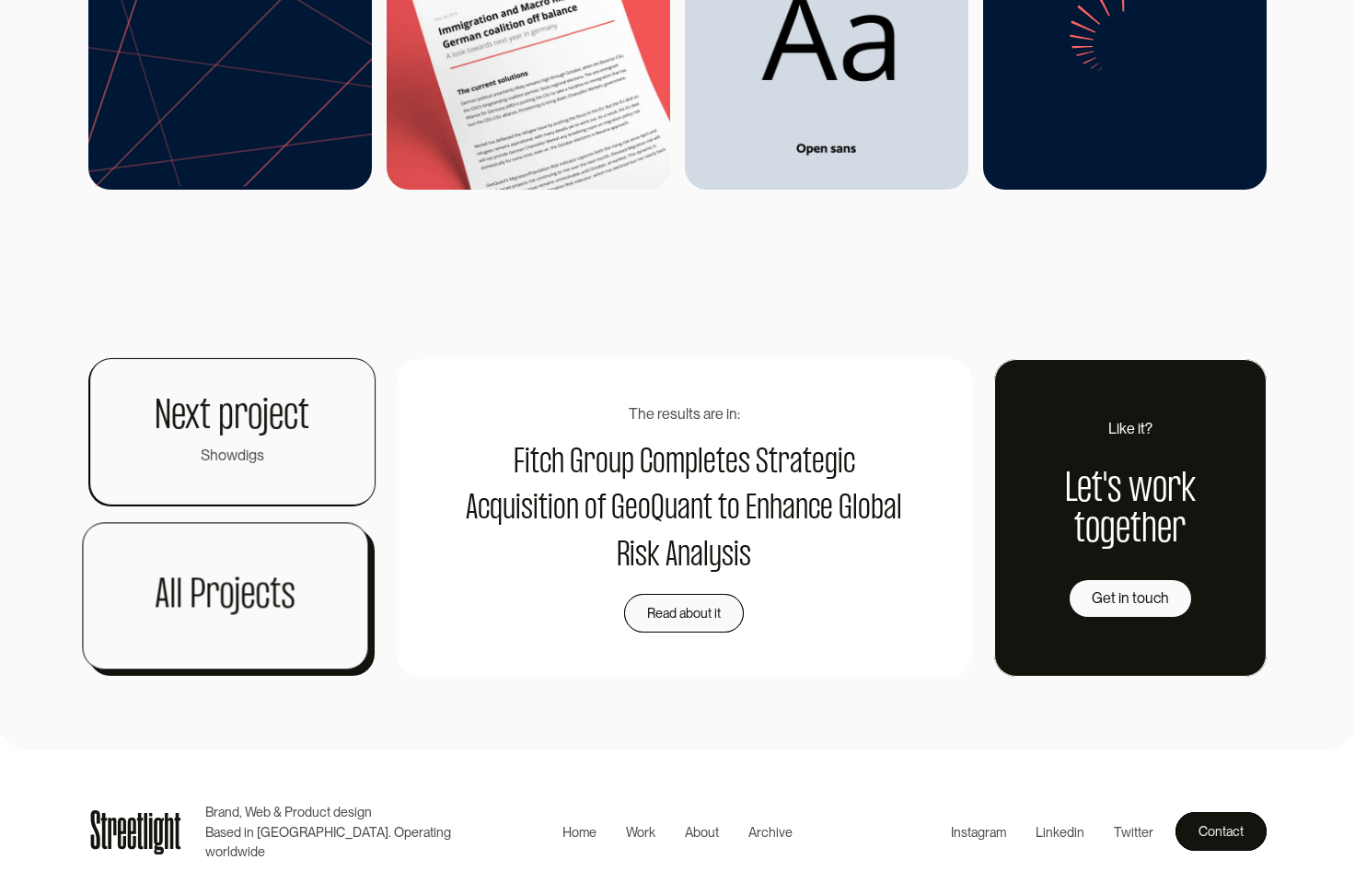
scroll to position [7381, 0]
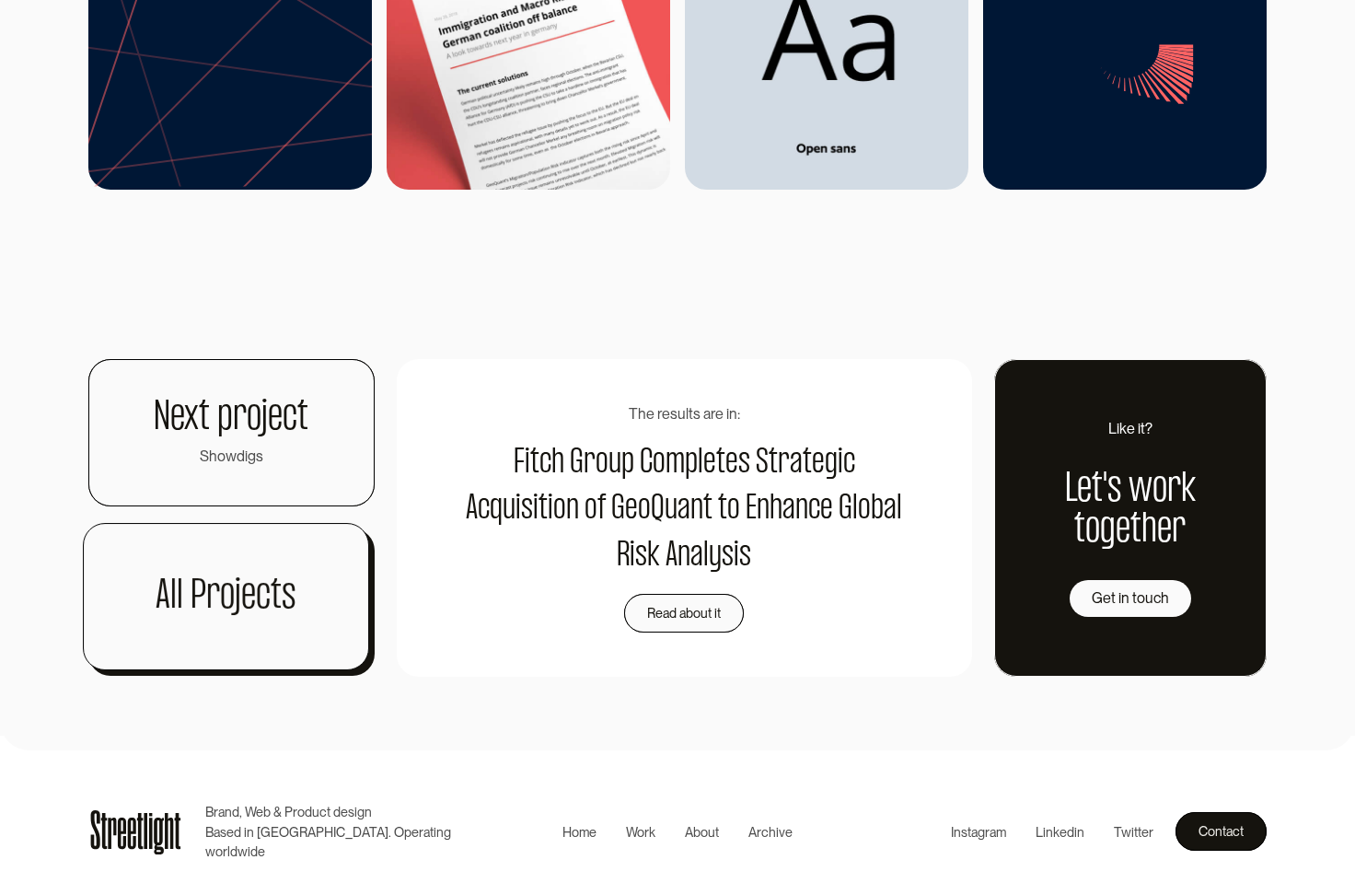
drag, startPoint x: 257, startPoint y: 561, endPoint x: 328, endPoint y: 599, distance: 80.8
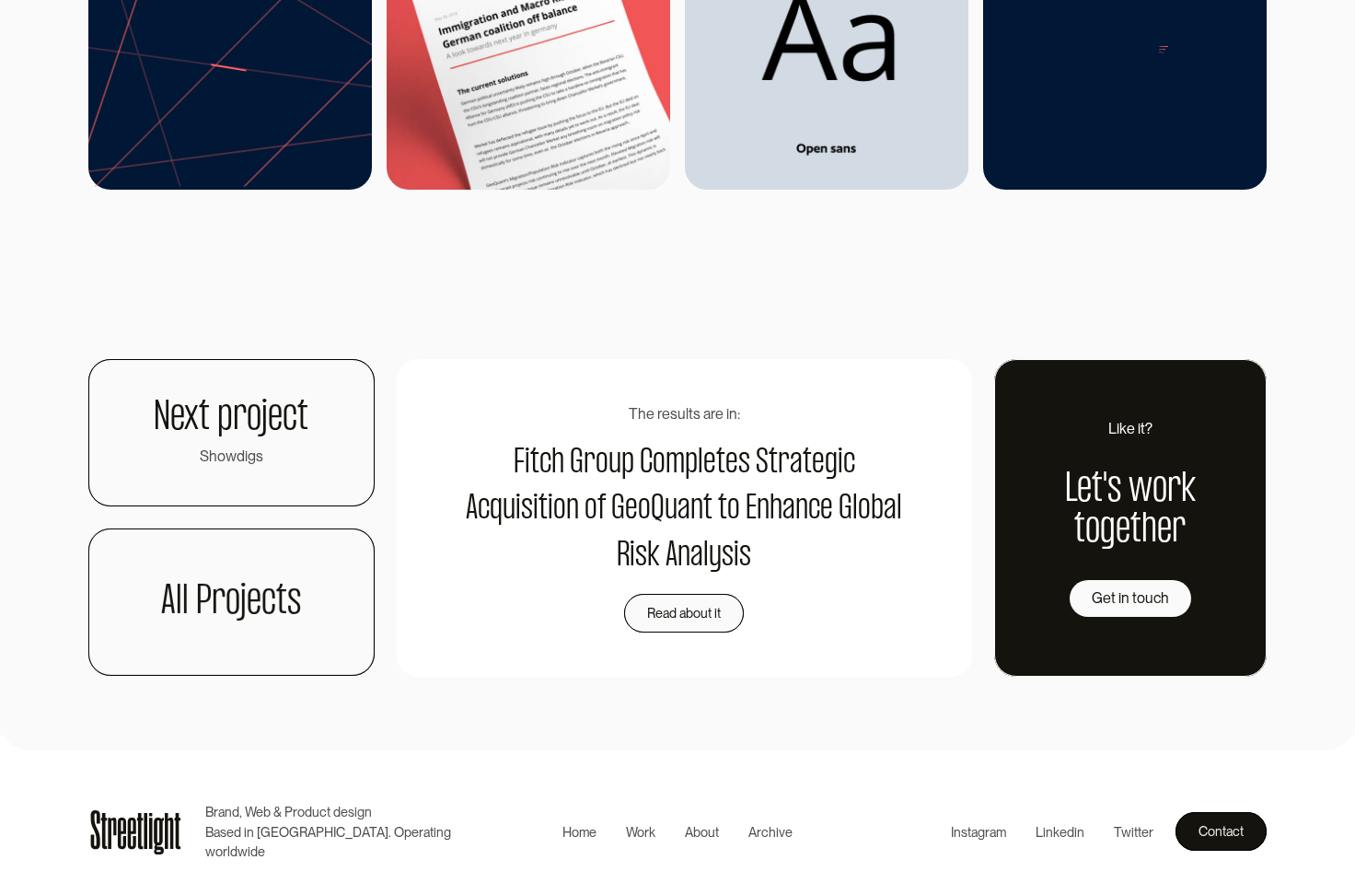
click at [396, 529] on div "Next project Showdigs All Projects The results are in: Fitch Group Completes St…" at bounding box center [677, 518] width 1179 height 318
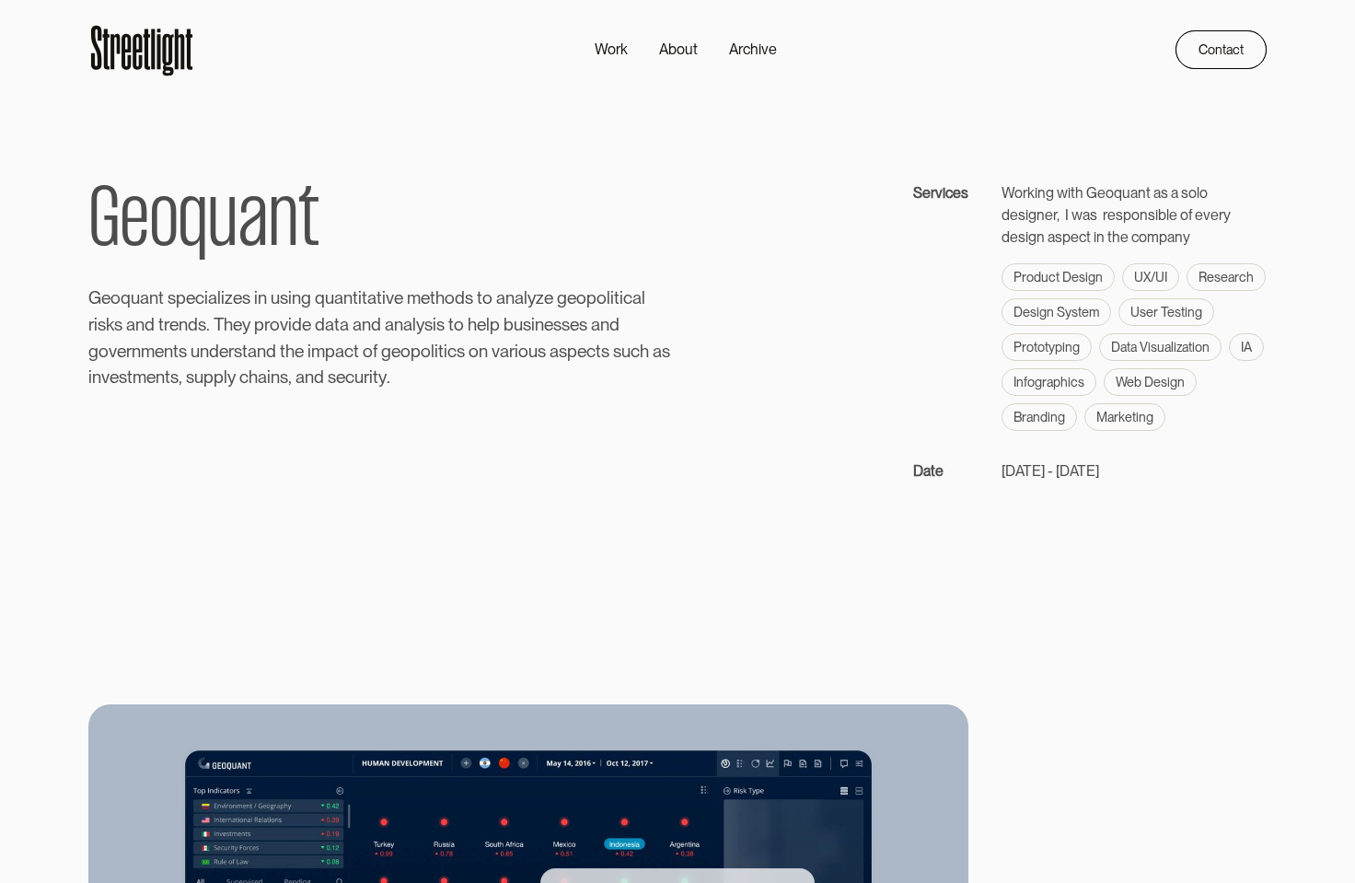
scroll to position [0, 0]
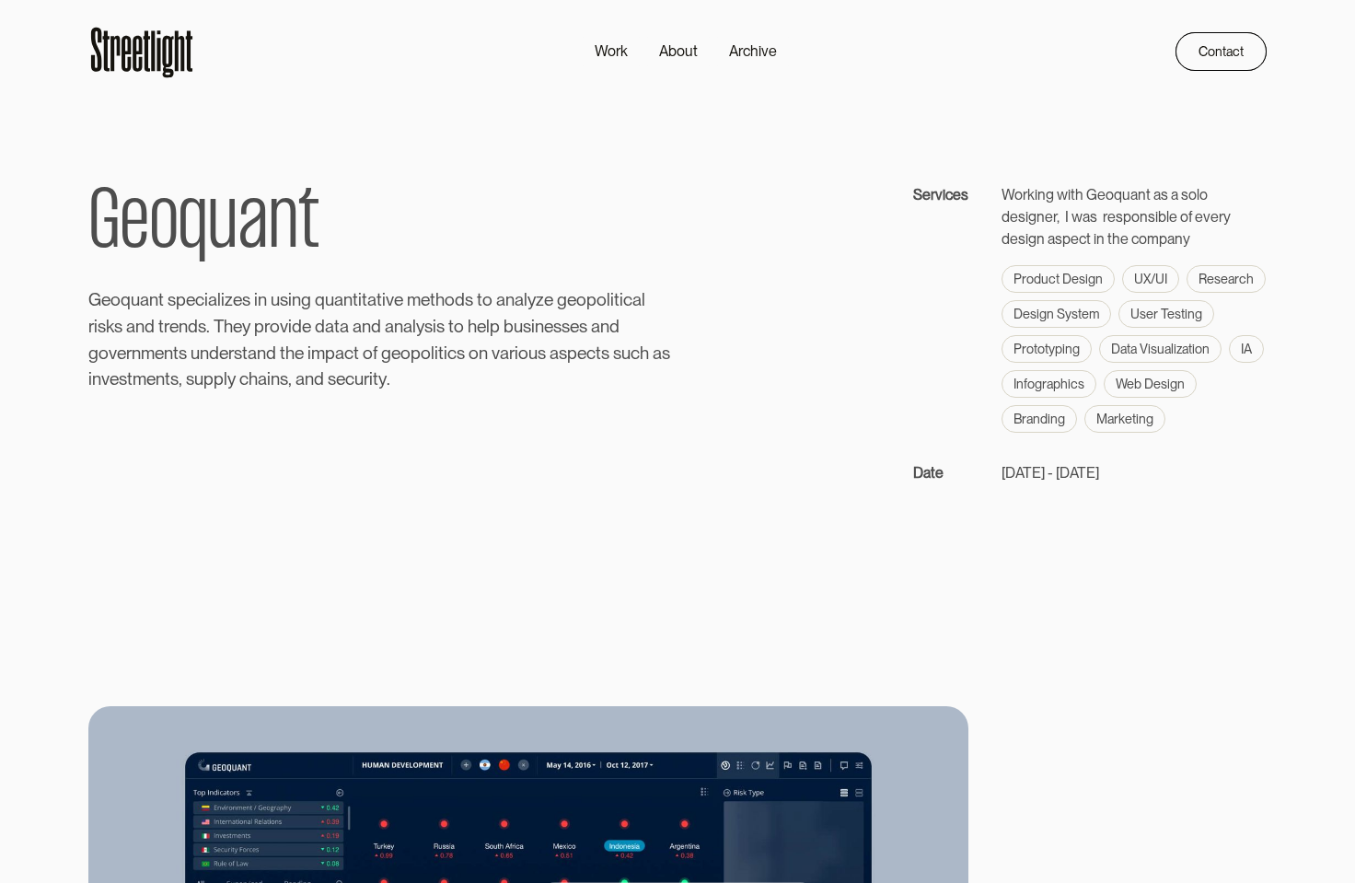
click at [139, 65] on icon at bounding box center [137, 54] width 9 height 36
